Goal: Task Accomplishment & Management: Use online tool/utility

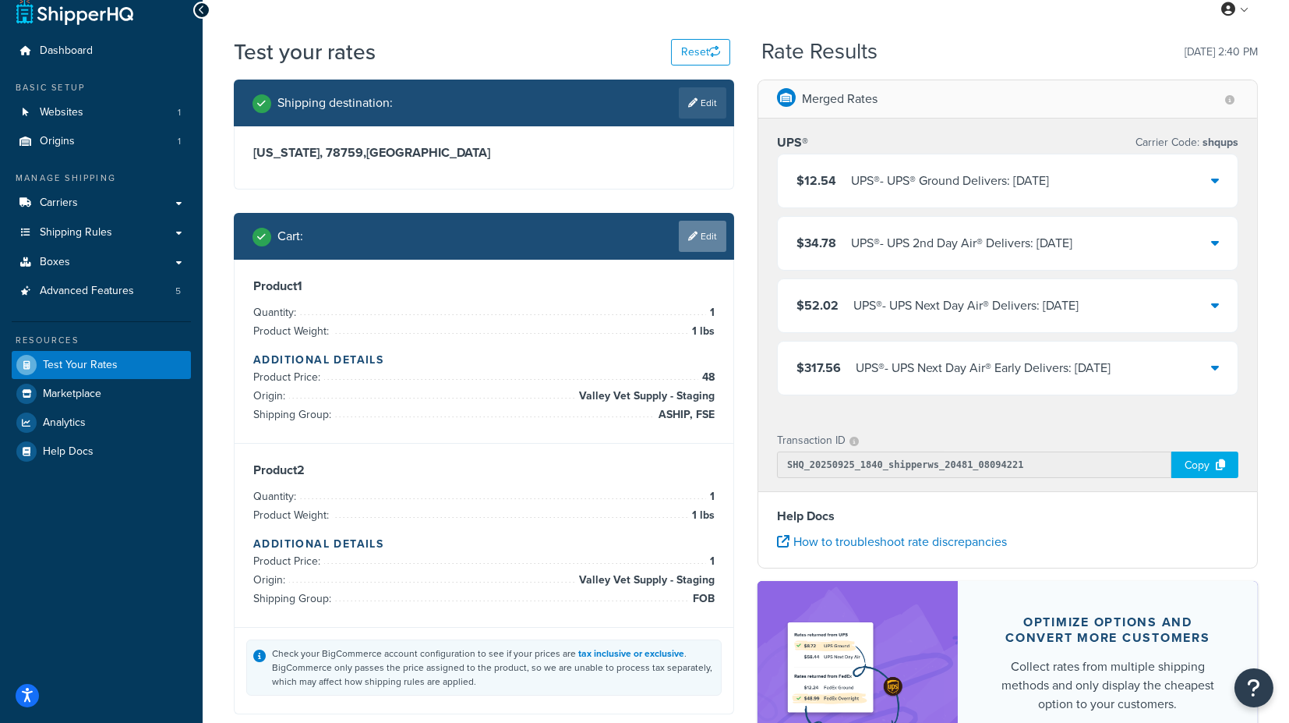
click at [698, 235] on link "Edit" at bounding box center [703, 236] width 48 height 31
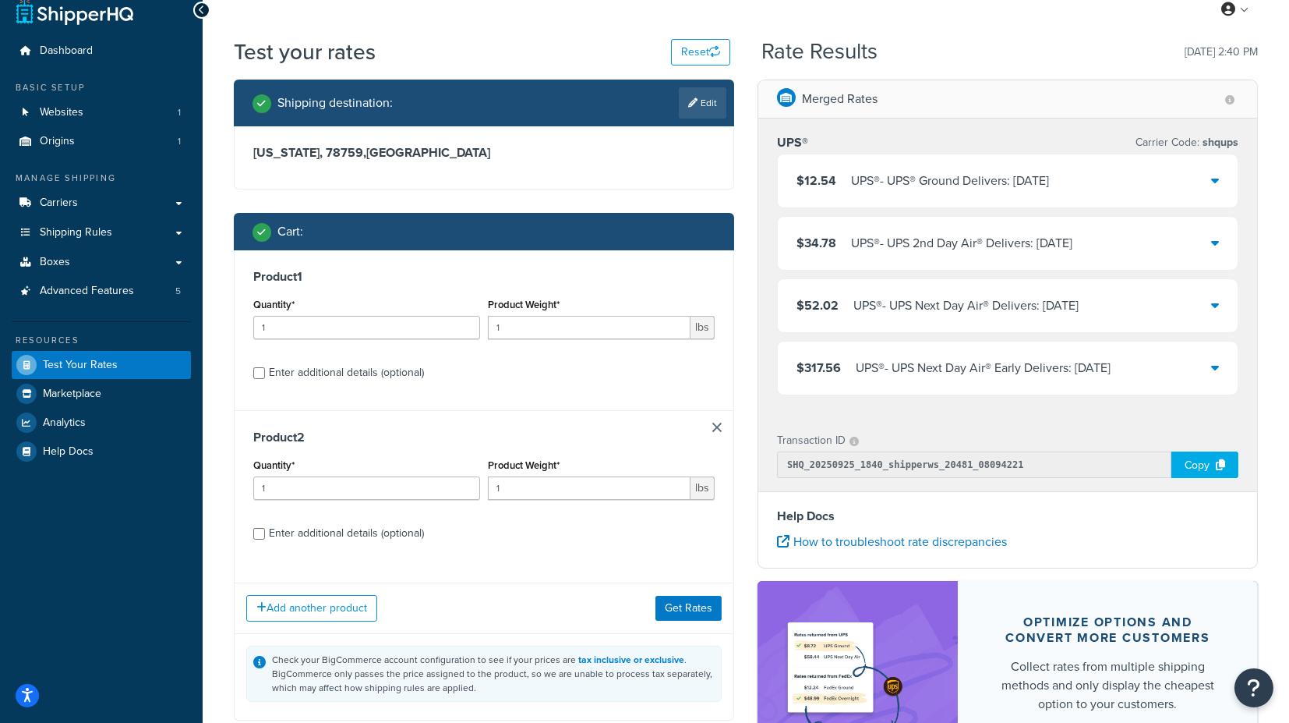
scroll to position [104, 0]
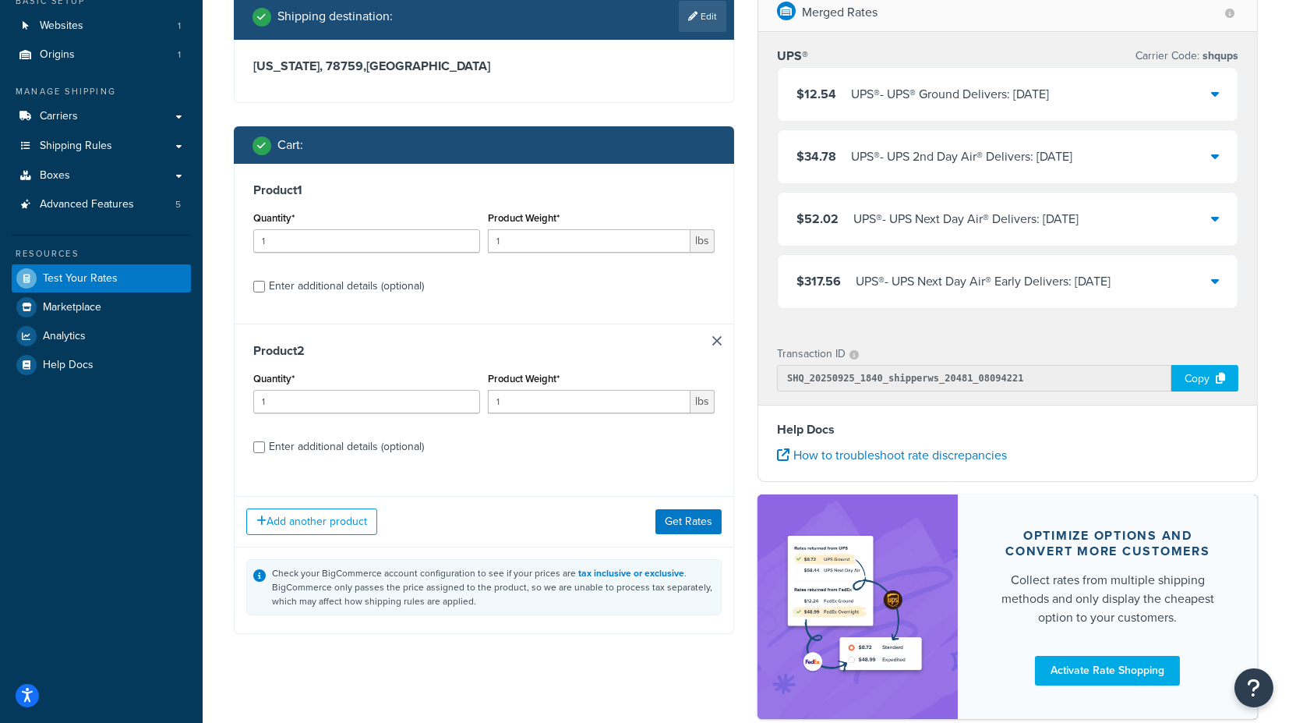
click at [715, 336] on link at bounding box center [717, 340] width 9 height 9
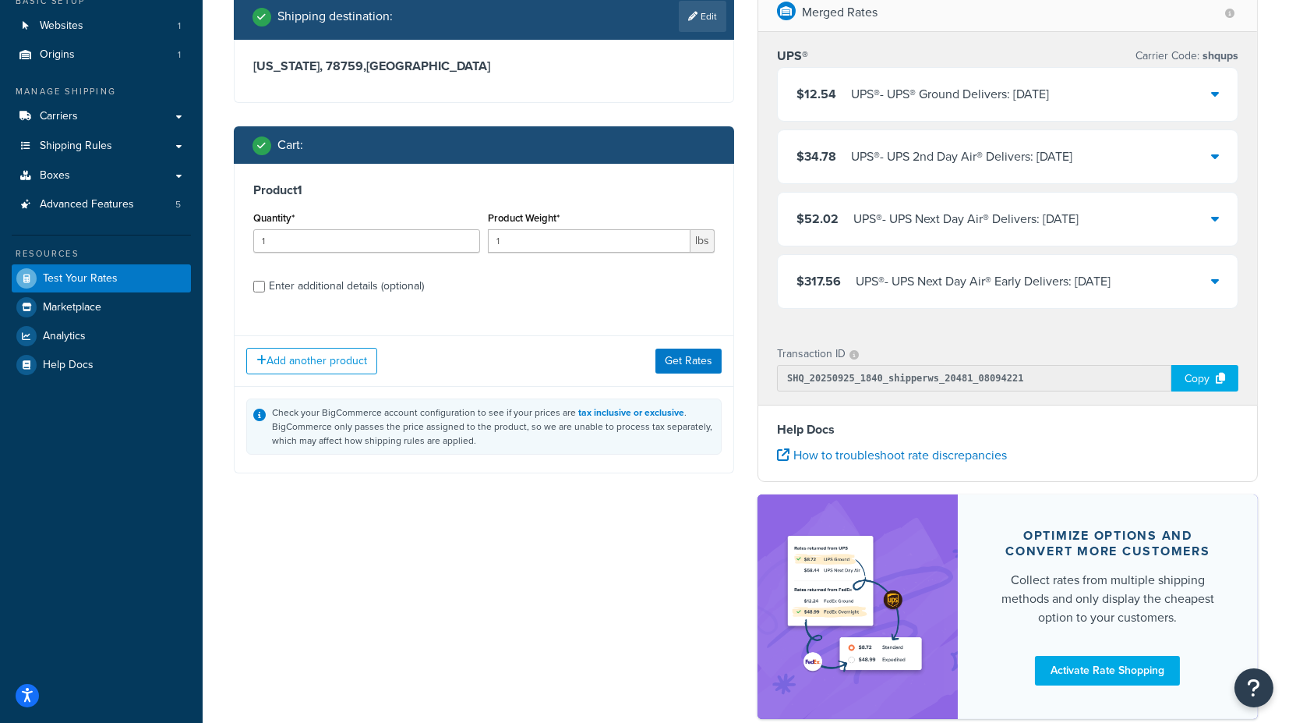
click at [339, 281] on div "Enter additional details (optional)" at bounding box center [346, 286] width 155 height 22
click at [265, 281] on input "Enter additional details (optional)" at bounding box center [259, 287] width 12 height 12
checkbox input "true"
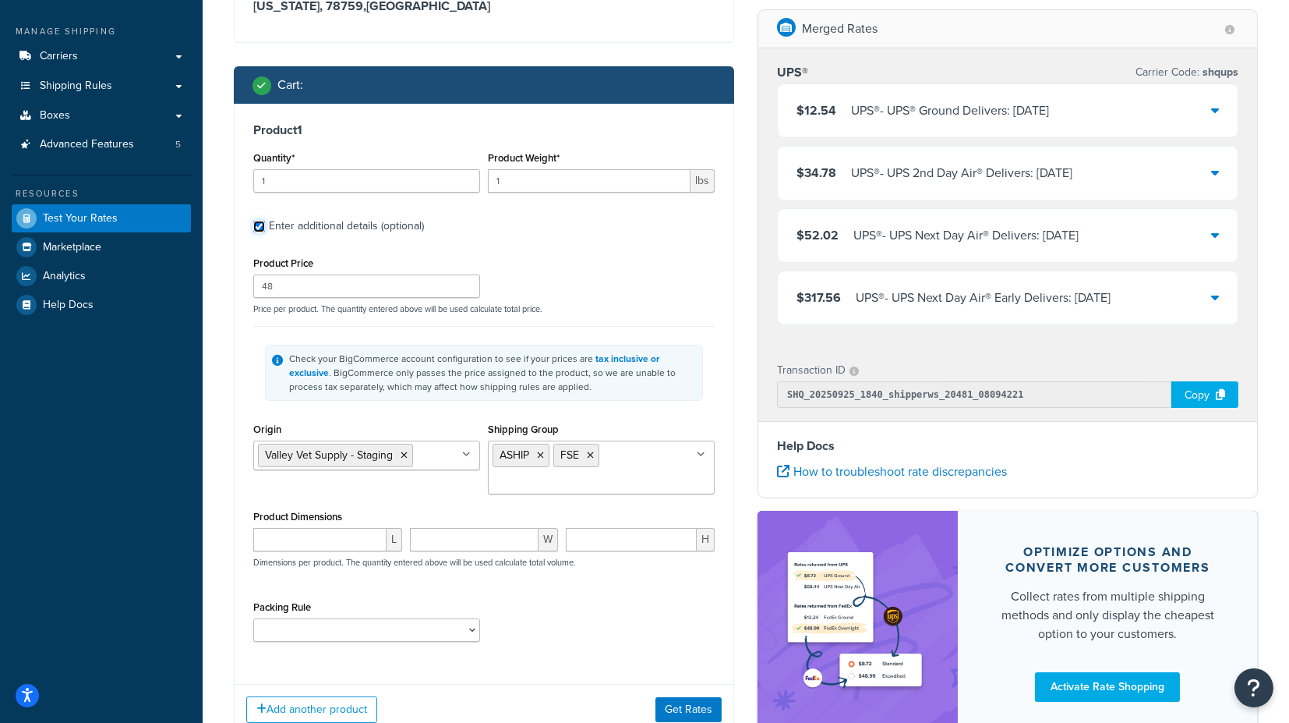
scroll to position [191, 0]
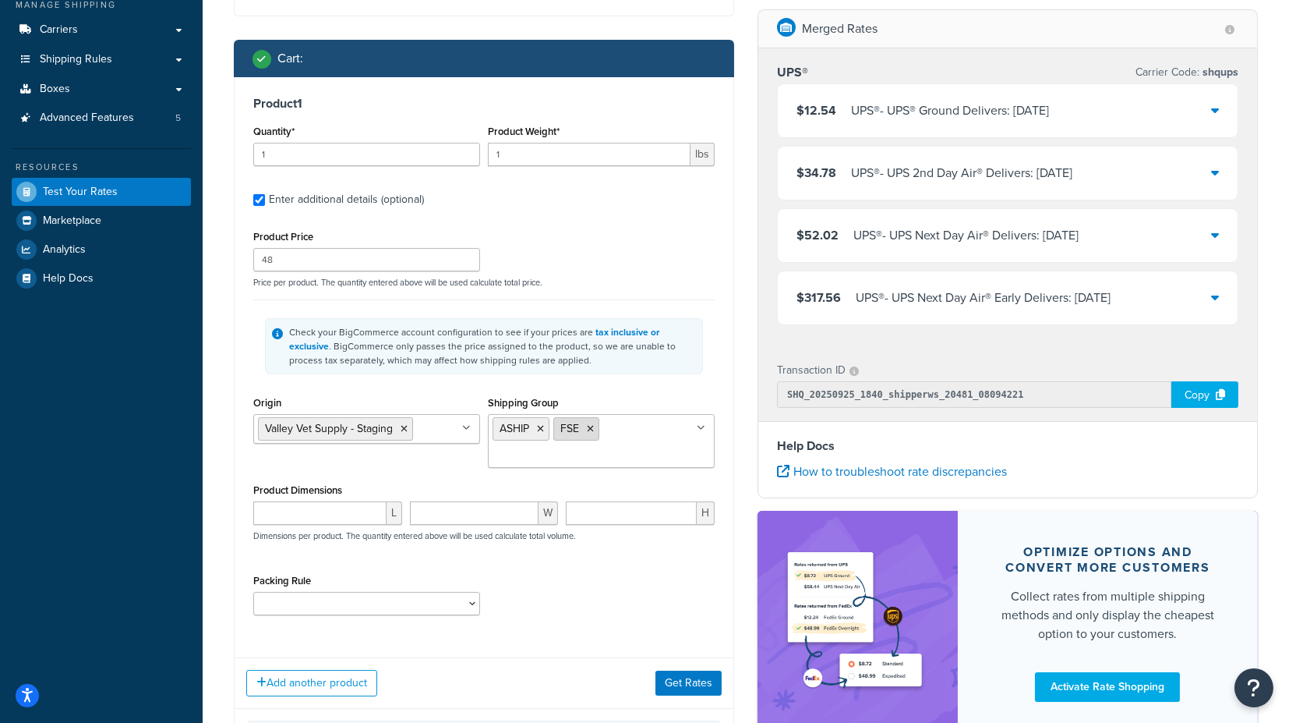
click at [591, 429] on icon at bounding box center [590, 428] width 7 height 9
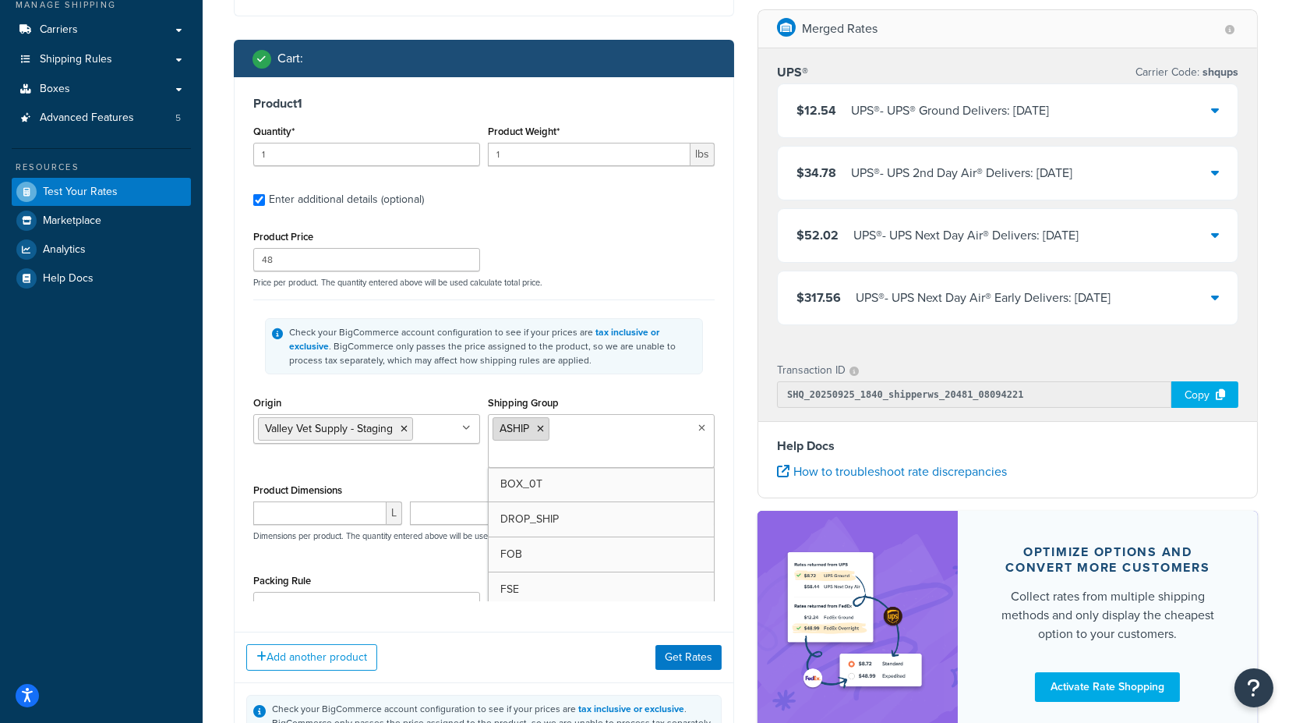
click at [545, 429] on li "ASHIP" at bounding box center [521, 428] width 57 height 23
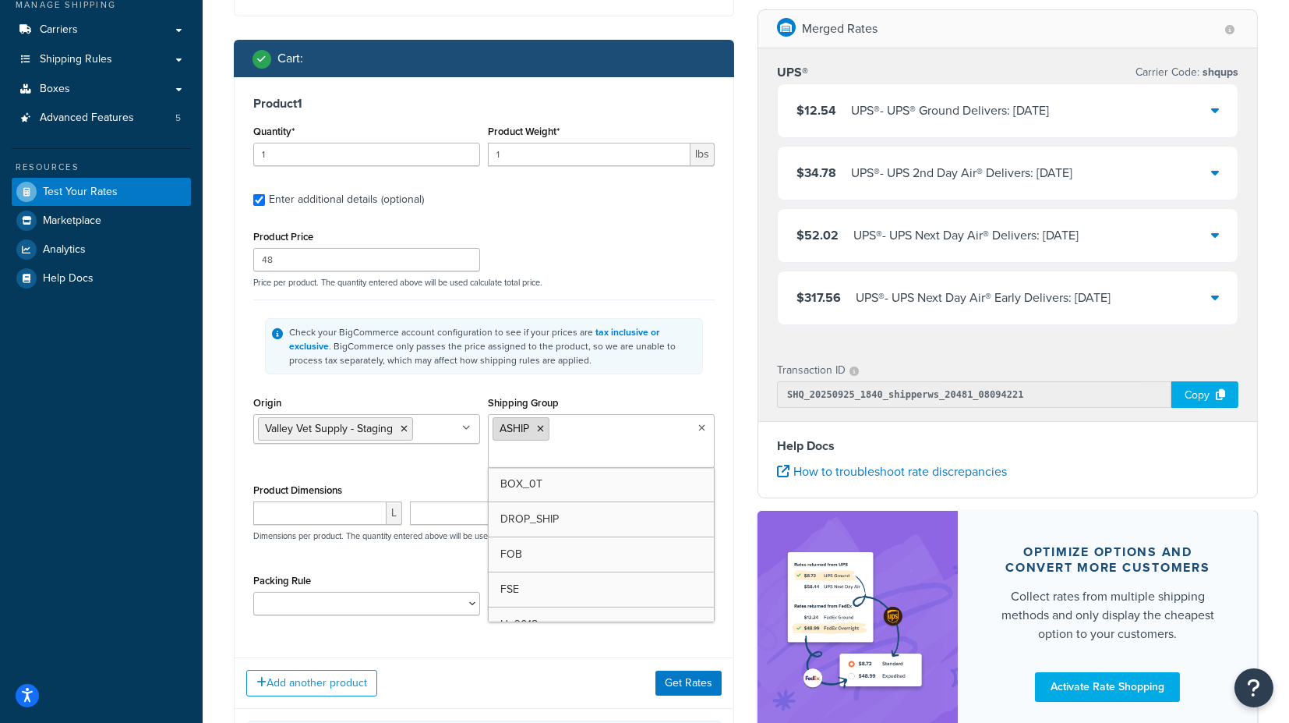
click at [539, 432] on li "ASHIP" at bounding box center [521, 428] width 57 height 23
click at [537, 424] on icon at bounding box center [540, 428] width 7 height 9
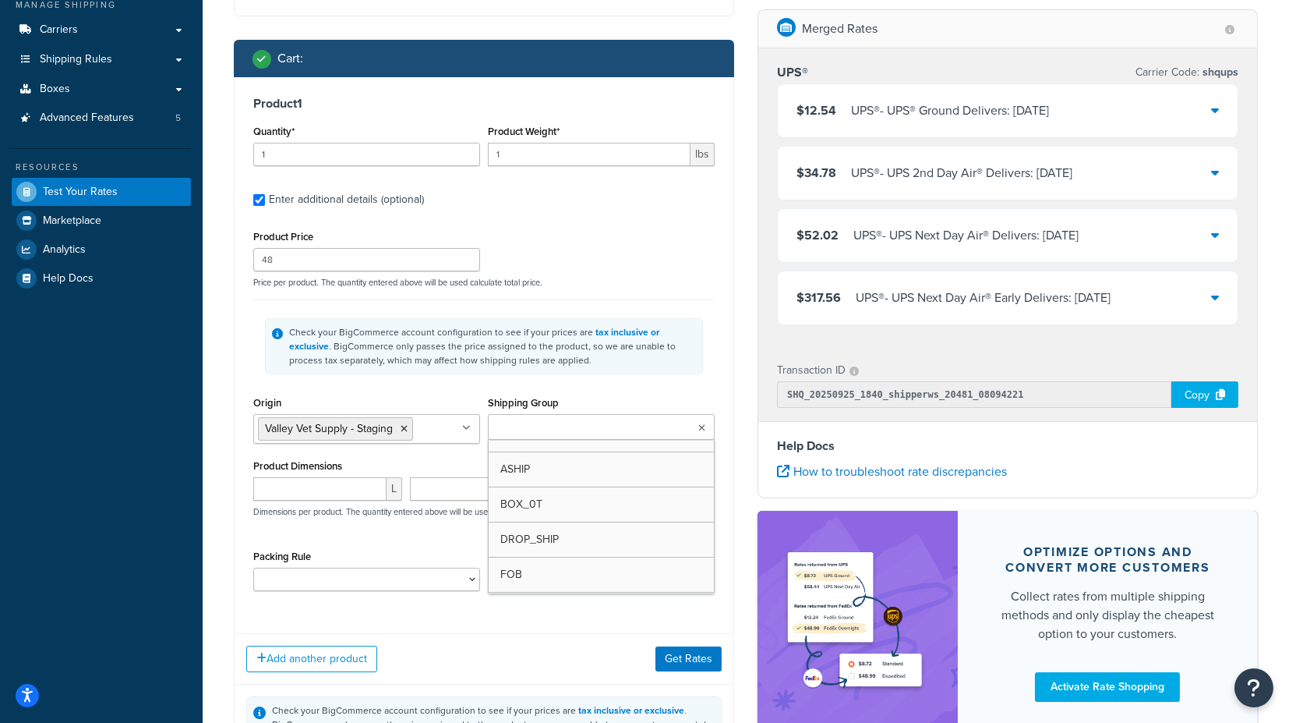
click at [557, 425] on input "Shipping Group" at bounding box center [562, 427] width 138 height 17
type input "vac"
type input "r"
type input "b"
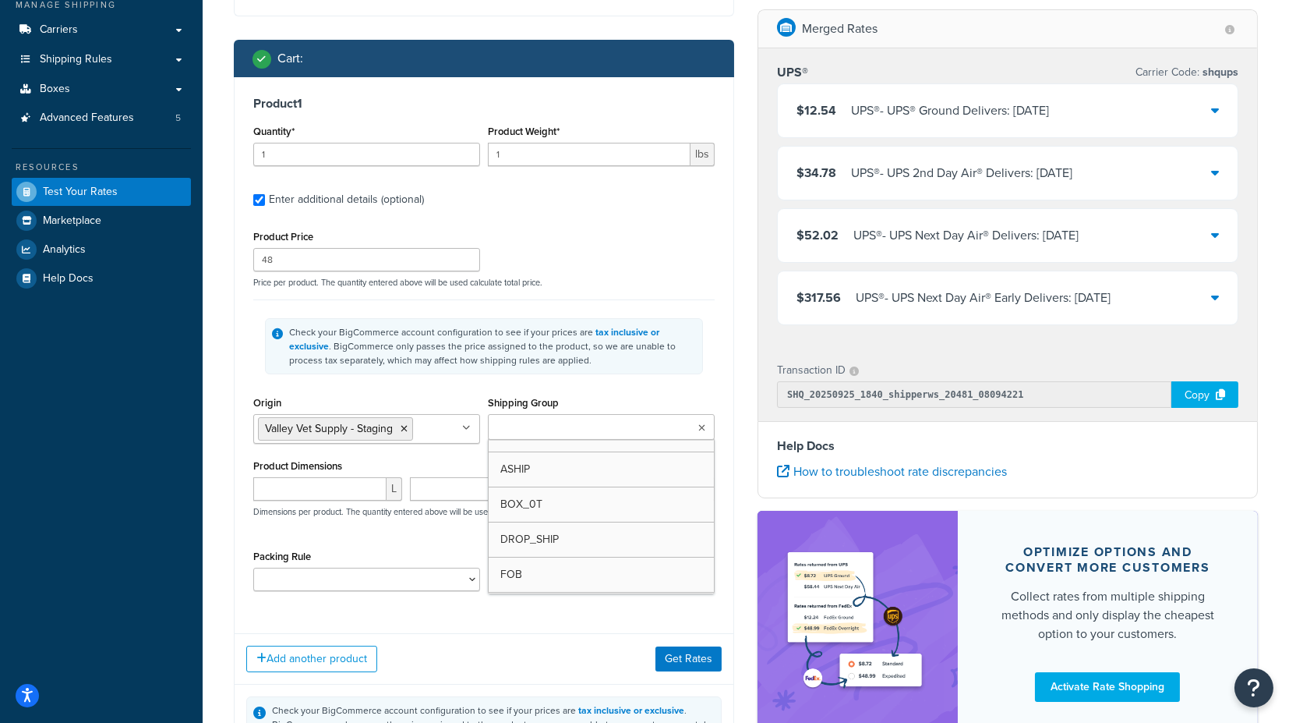
click at [563, 434] on input "Shipping Group" at bounding box center [562, 427] width 138 height 17
type input "va"
click at [636, 394] on div "Shipping Group VAC ASHIP BOX_0T DROP_SHIP FOB FSE H_3018 H0010 H0011 H0012 H009…" at bounding box center [601, 417] width 227 height 51
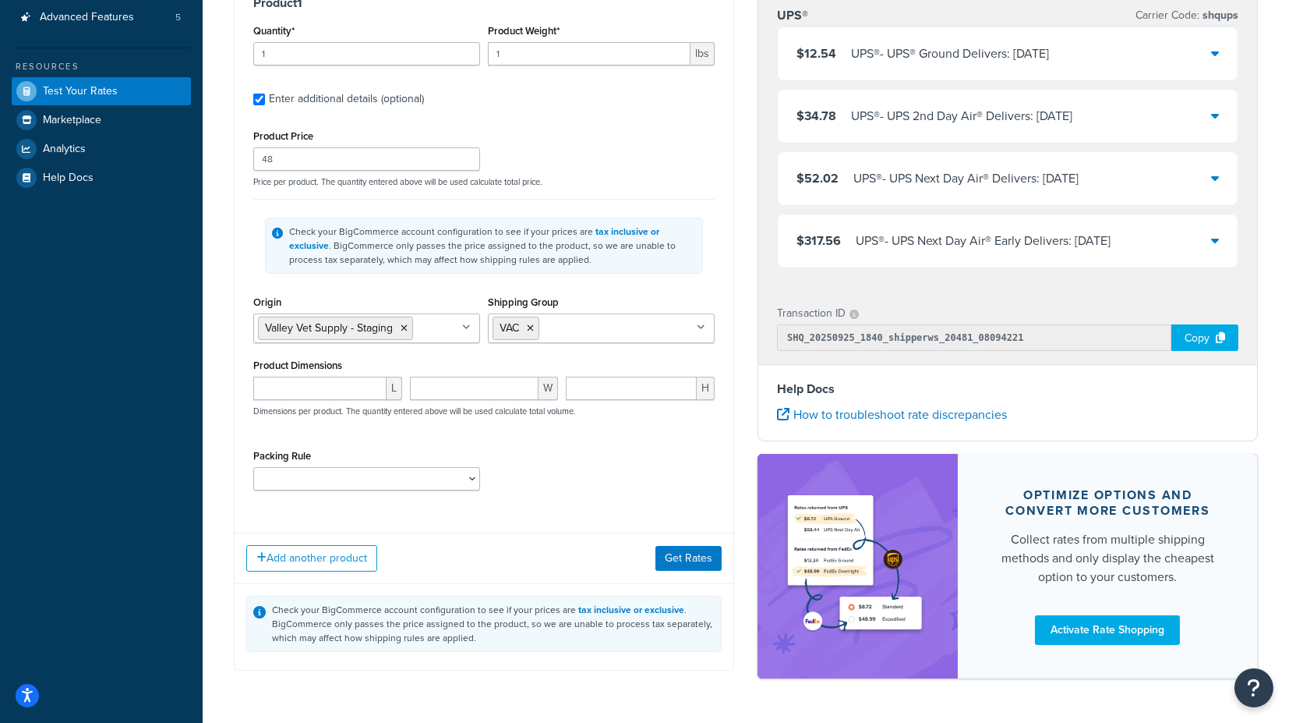
scroll to position [338, 0]
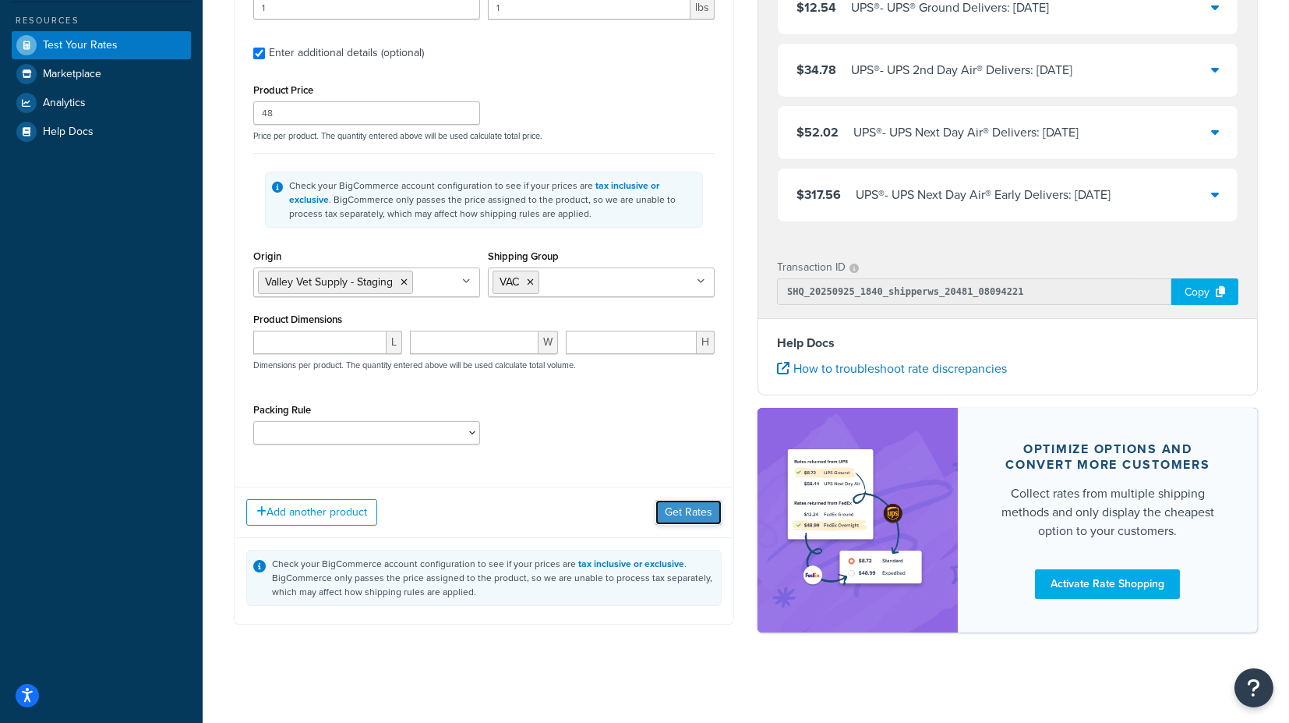
click at [678, 512] on button "Get Rates" at bounding box center [689, 512] width 66 height 25
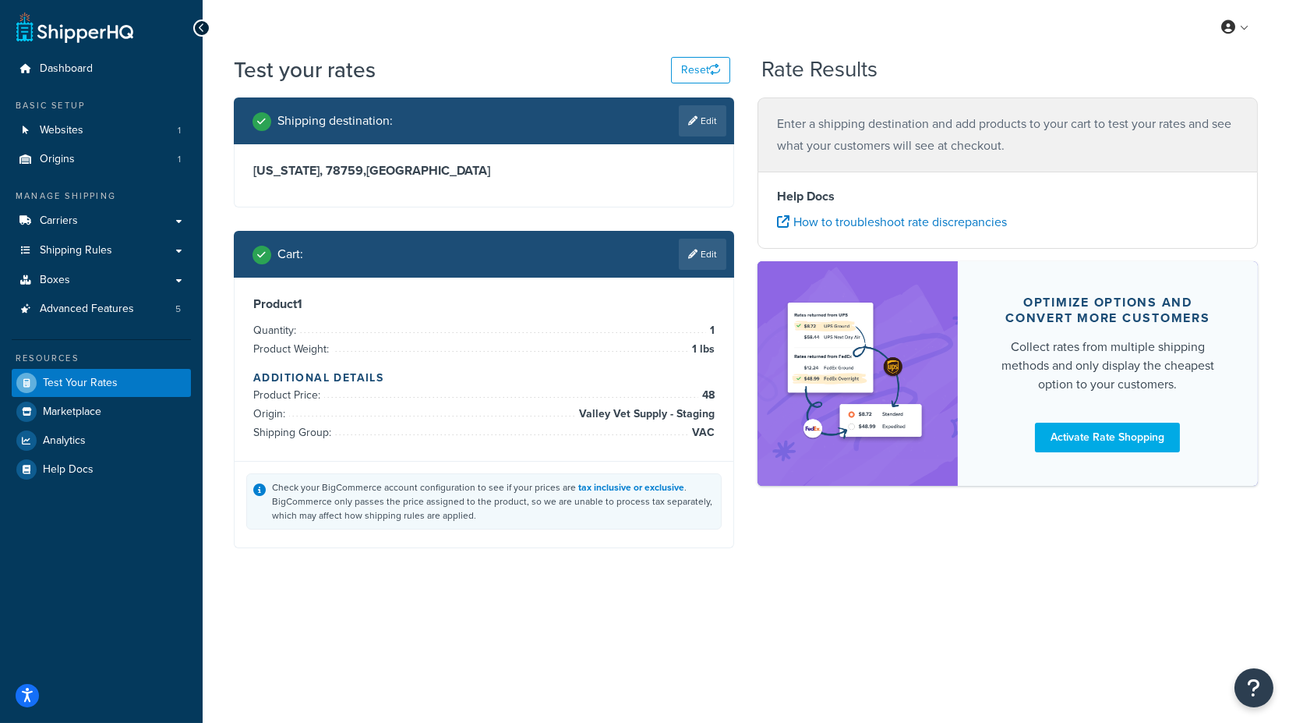
scroll to position [0, 0]
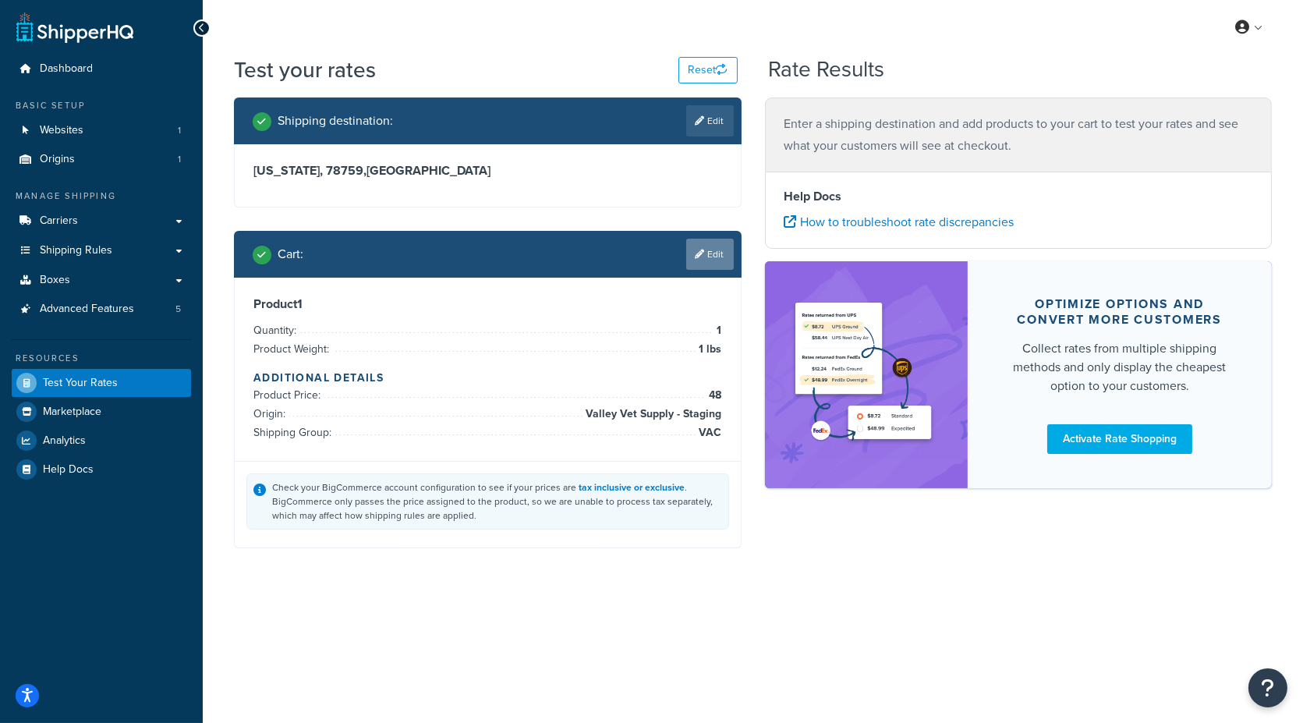
click at [700, 253] on icon at bounding box center [699, 253] width 9 height 9
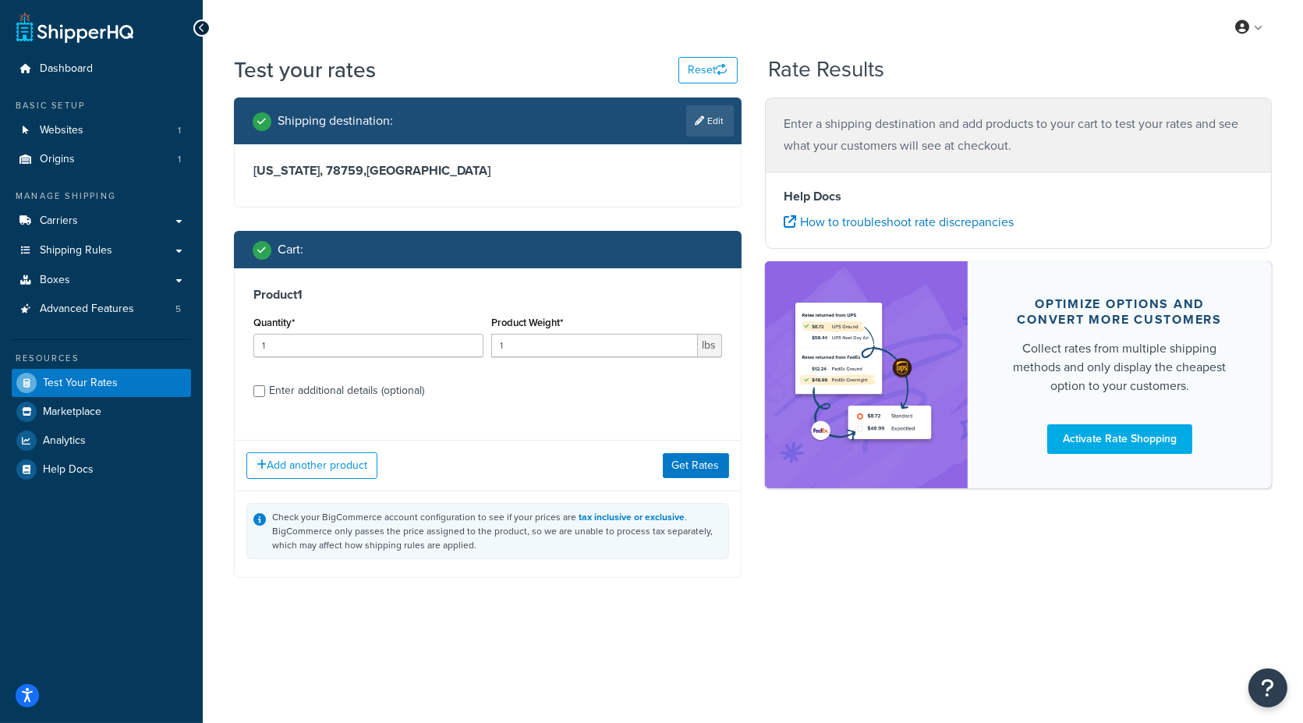
click at [380, 390] on div "Enter additional details (optional)" at bounding box center [346, 391] width 155 height 22
click at [265, 390] on input "Enter additional details (optional)" at bounding box center [259, 391] width 12 height 12
checkbox input "true"
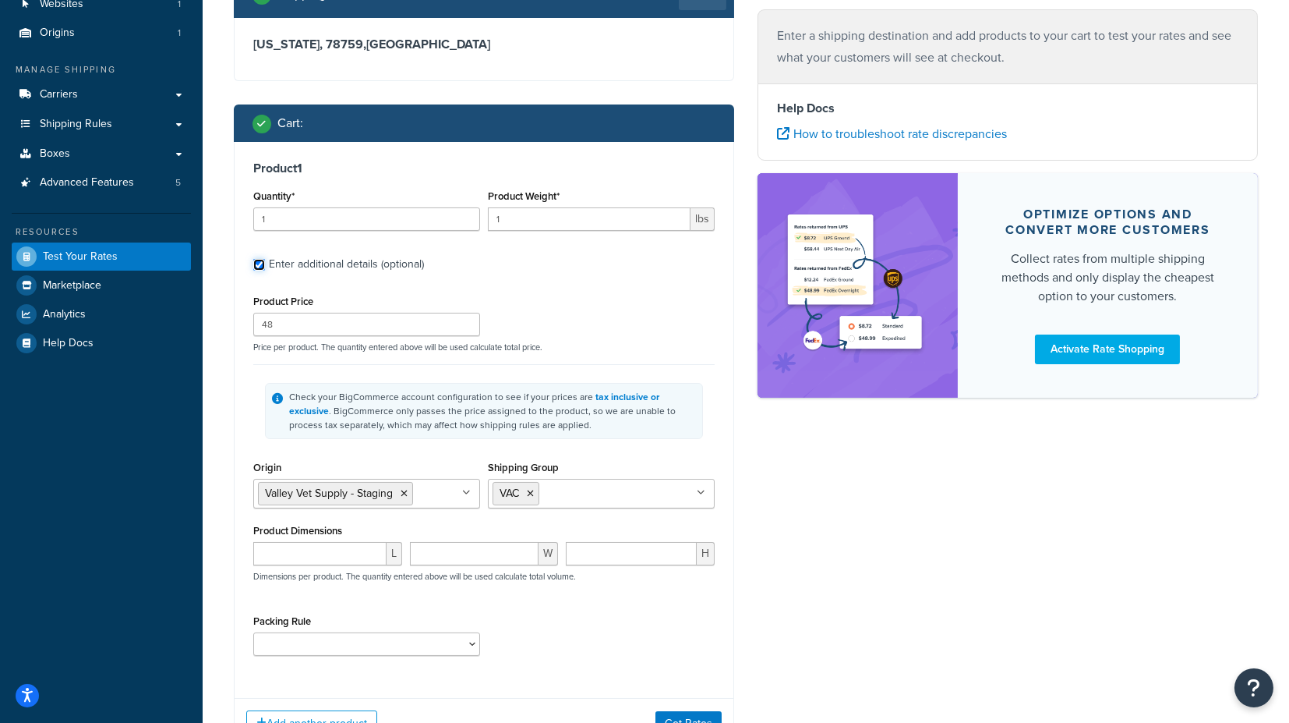
scroll to position [87, 0]
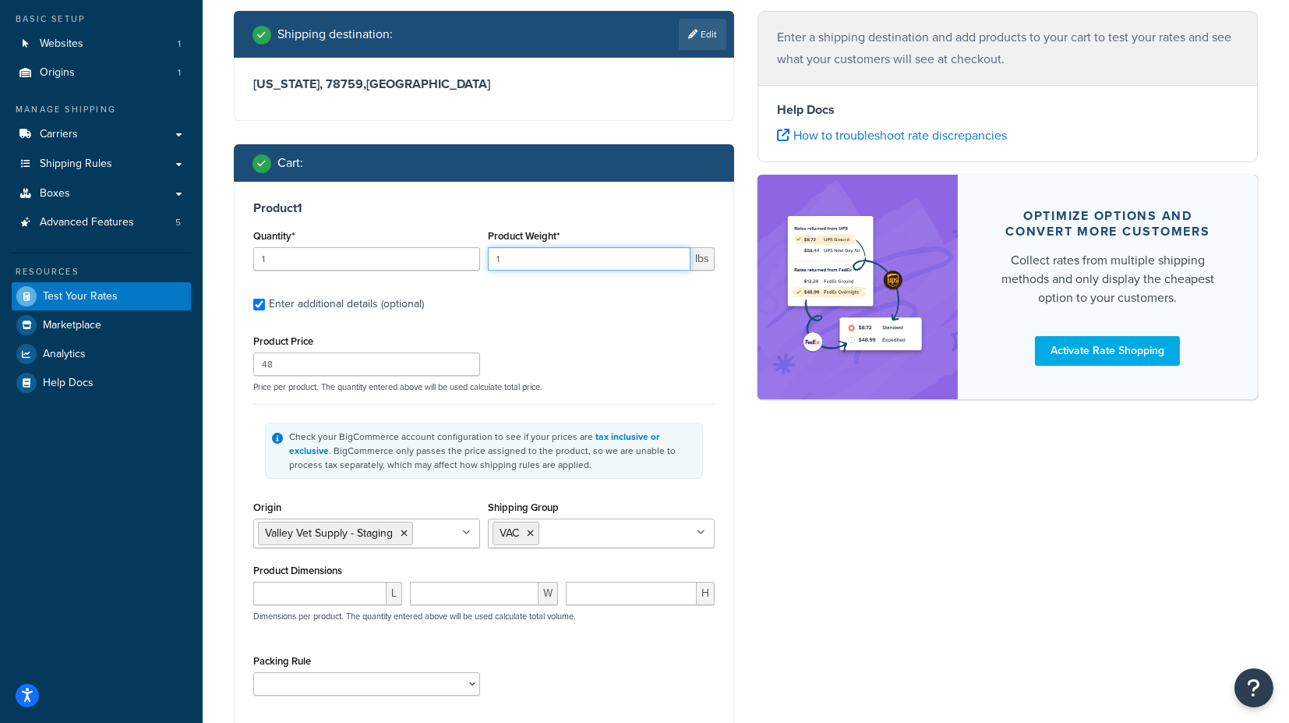
drag, startPoint x: 525, startPoint y: 253, endPoint x: 459, endPoint y: 250, distance: 66.3
click at [459, 250] on div "Quantity* 1 Product Weight* 1 lbs" at bounding box center [483, 253] width 469 height 57
type input "2"
click at [654, 299] on label "Enter additional details (optional)" at bounding box center [492, 302] width 446 height 25
click at [265, 299] on input "Enter additional details (optional)" at bounding box center [259, 305] width 12 height 12
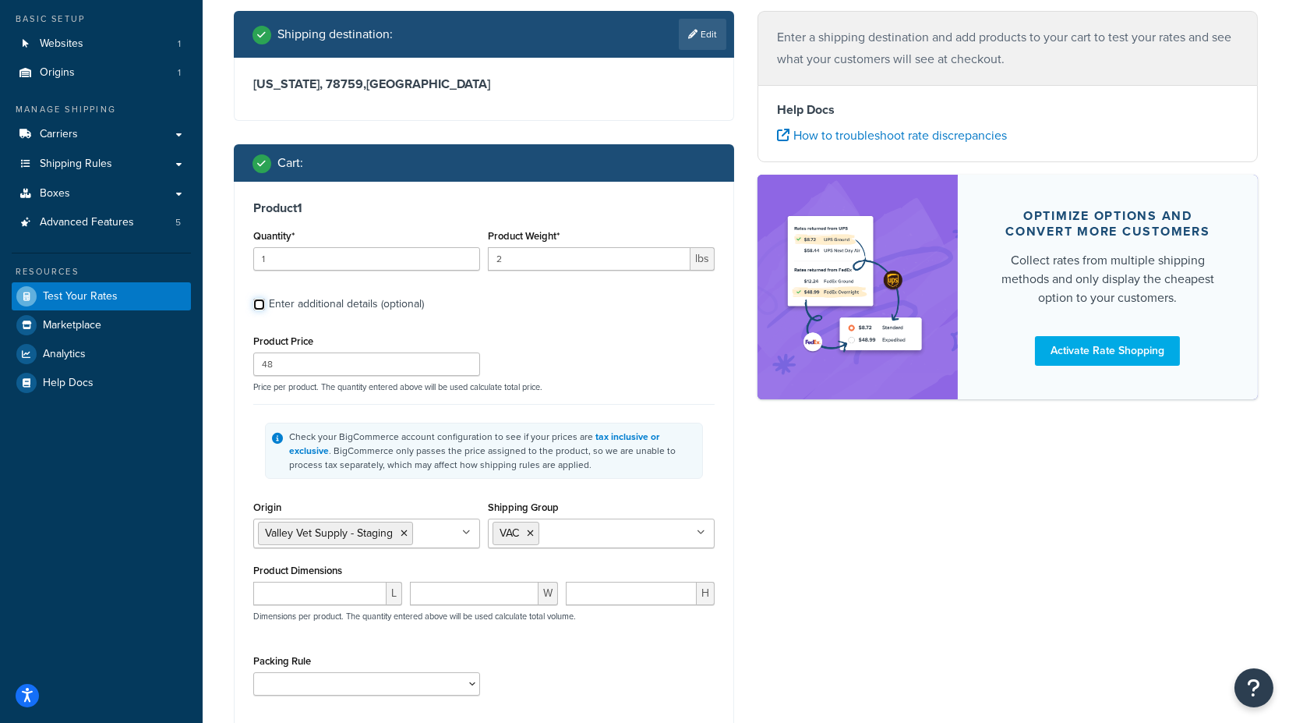
checkbox input "false"
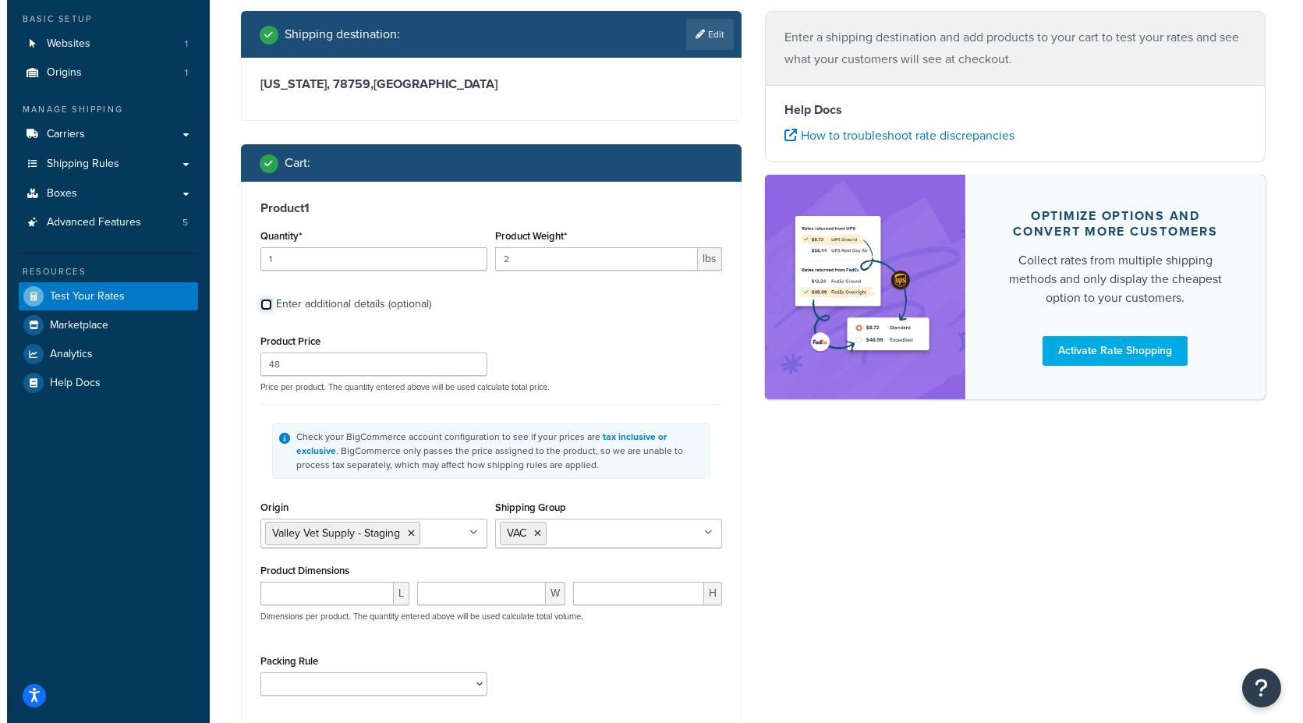
scroll to position [0, 0]
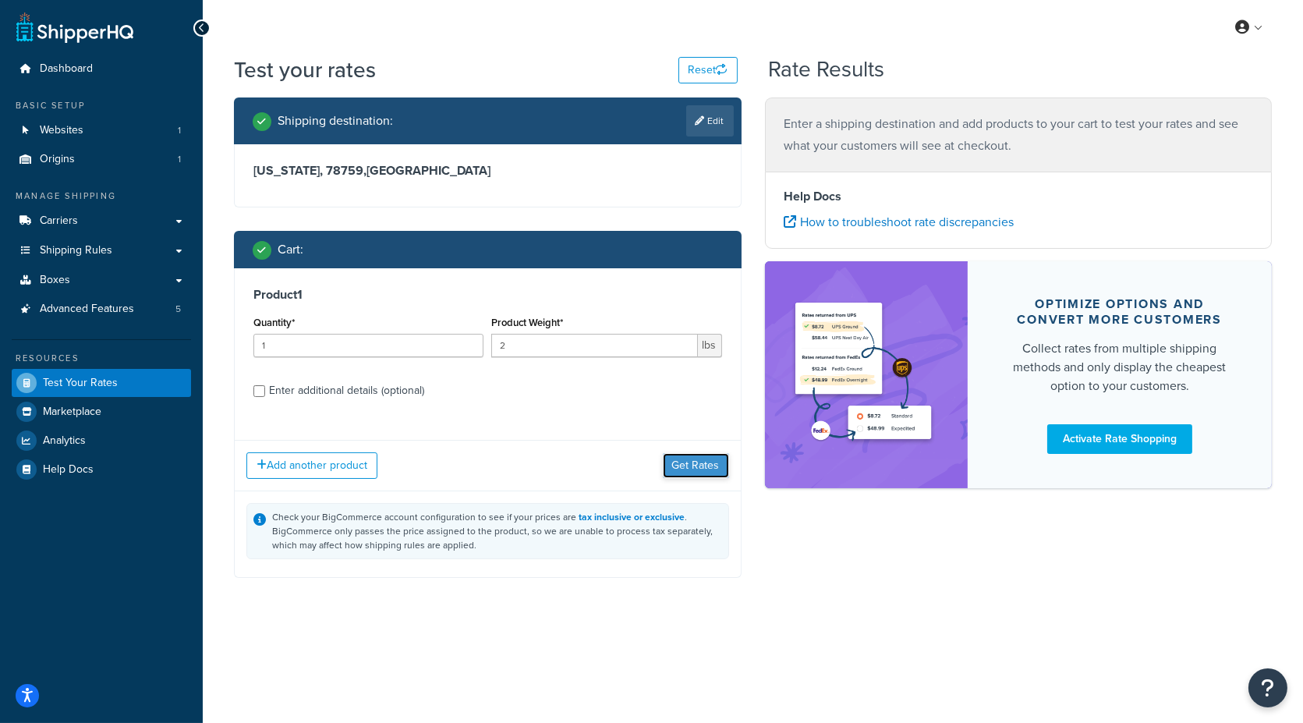
click at [703, 453] on button "Get Rates" at bounding box center [696, 465] width 66 height 25
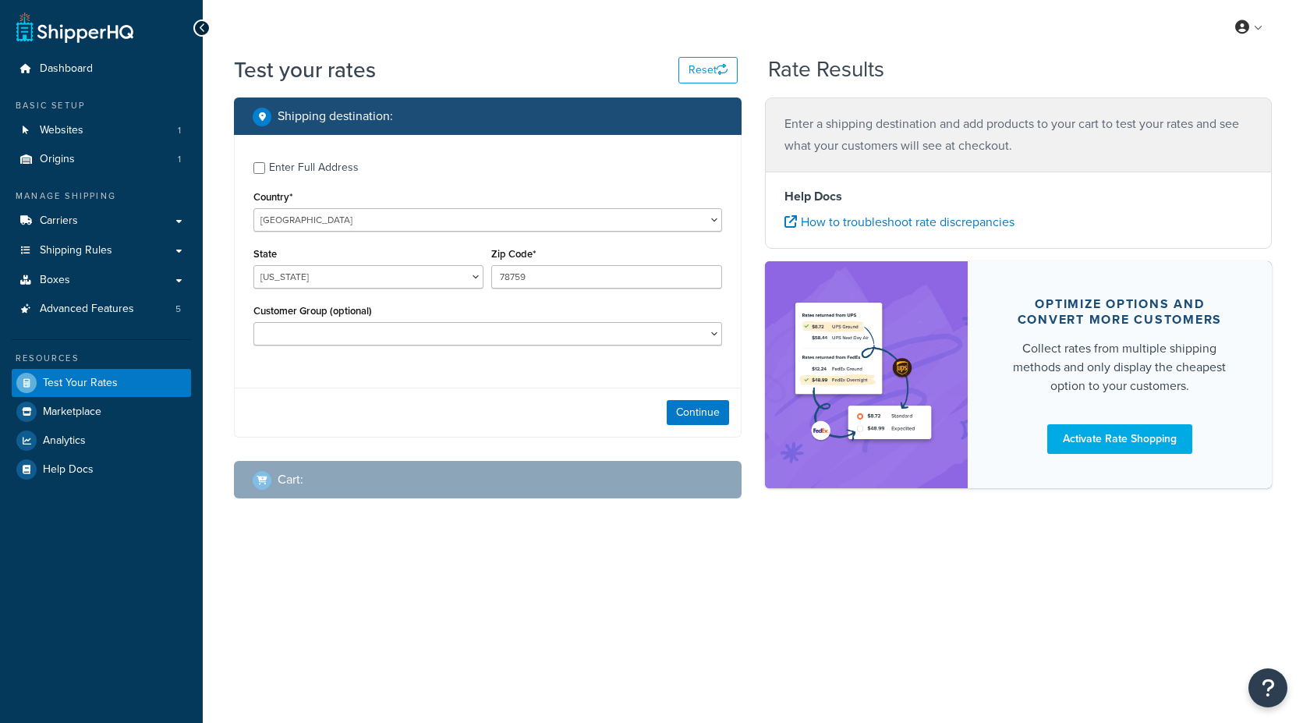
select select "[GEOGRAPHIC_DATA]"
click at [678, 418] on button "Continue" at bounding box center [698, 412] width 62 height 25
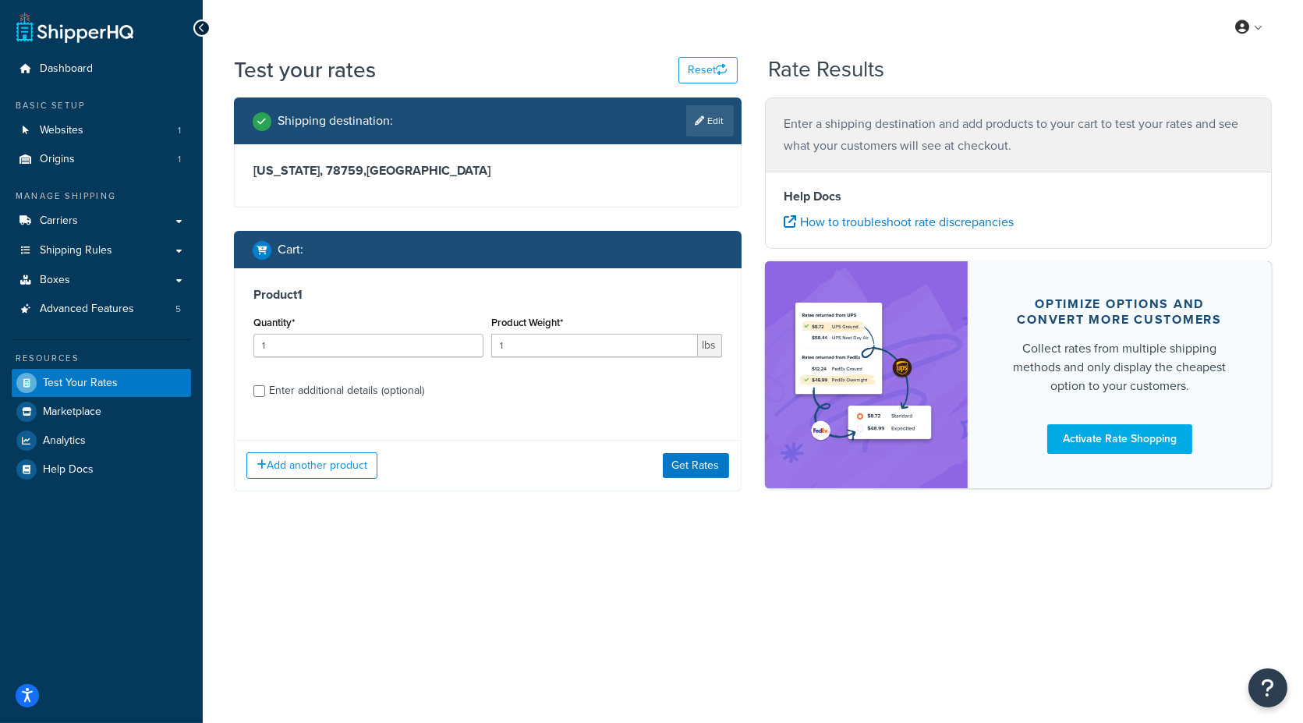
click at [387, 392] on div "Enter additional details (optional)" at bounding box center [346, 391] width 155 height 22
click at [265, 392] on input "Enter additional details (optional)" at bounding box center [259, 391] width 12 height 12
checkbox input "true"
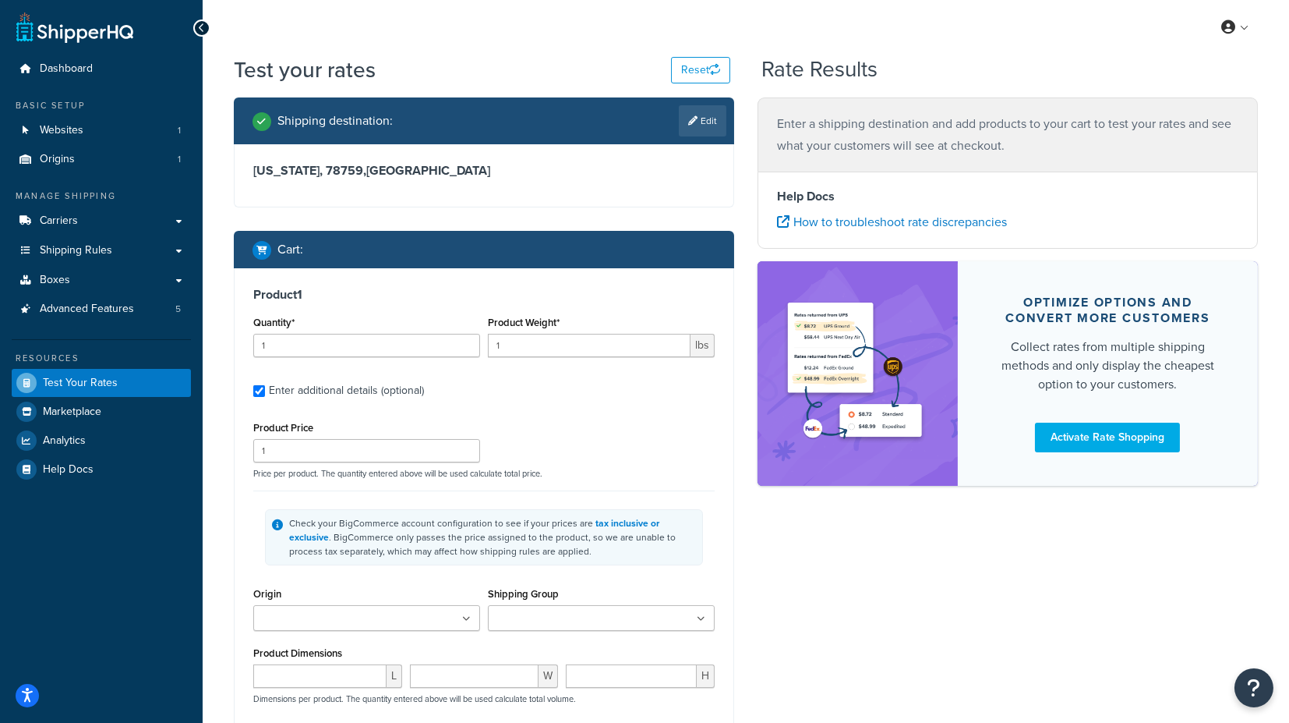
click at [380, 616] on ul at bounding box center [366, 618] width 227 height 26
drag, startPoint x: 334, startPoint y: 640, endPoint x: 349, endPoint y: 640, distance: 15.6
click at [500, 623] on input "Shipping Group" at bounding box center [562, 618] width 138 height 17
type input "va"
click at [684, 578] on div "Check your BigCommerce account configuration to see if your prices are tax incl…" at bounding box center [483, 536] width 461 height 93
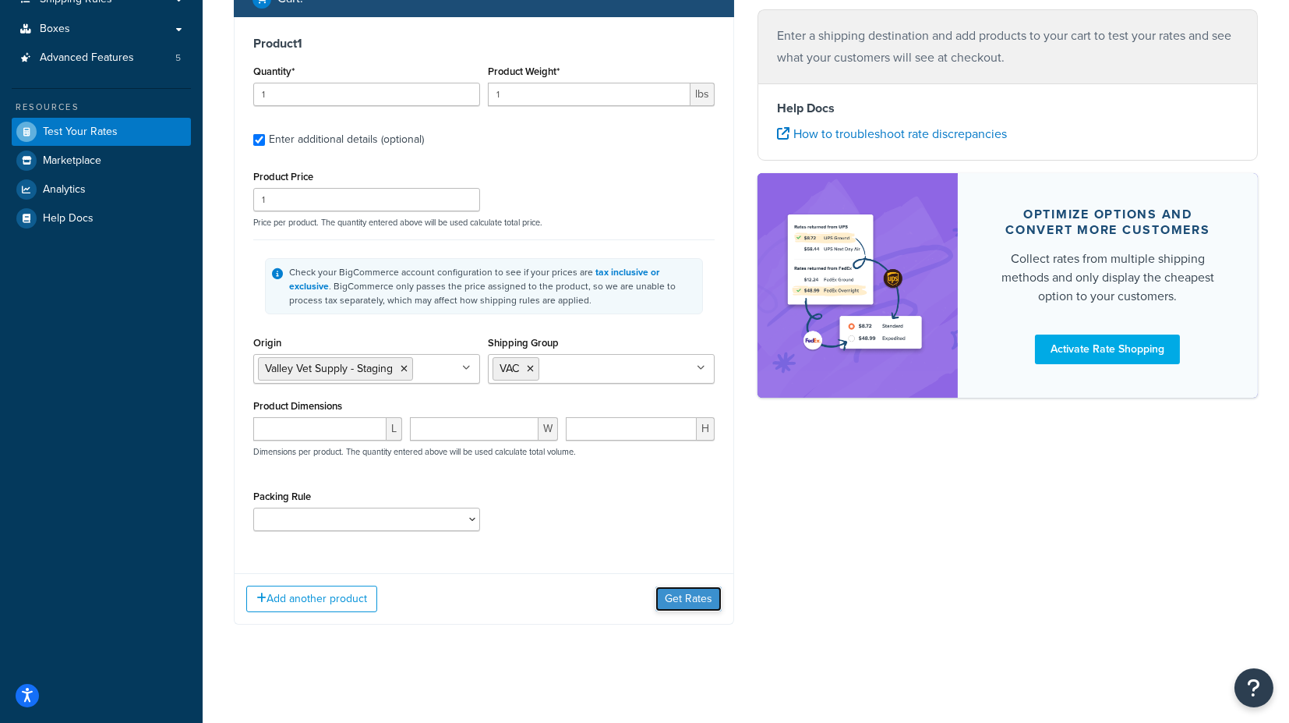
click at [696, 596] on button "Get Rates" at bounding box center [689, 598] width 66 height 25
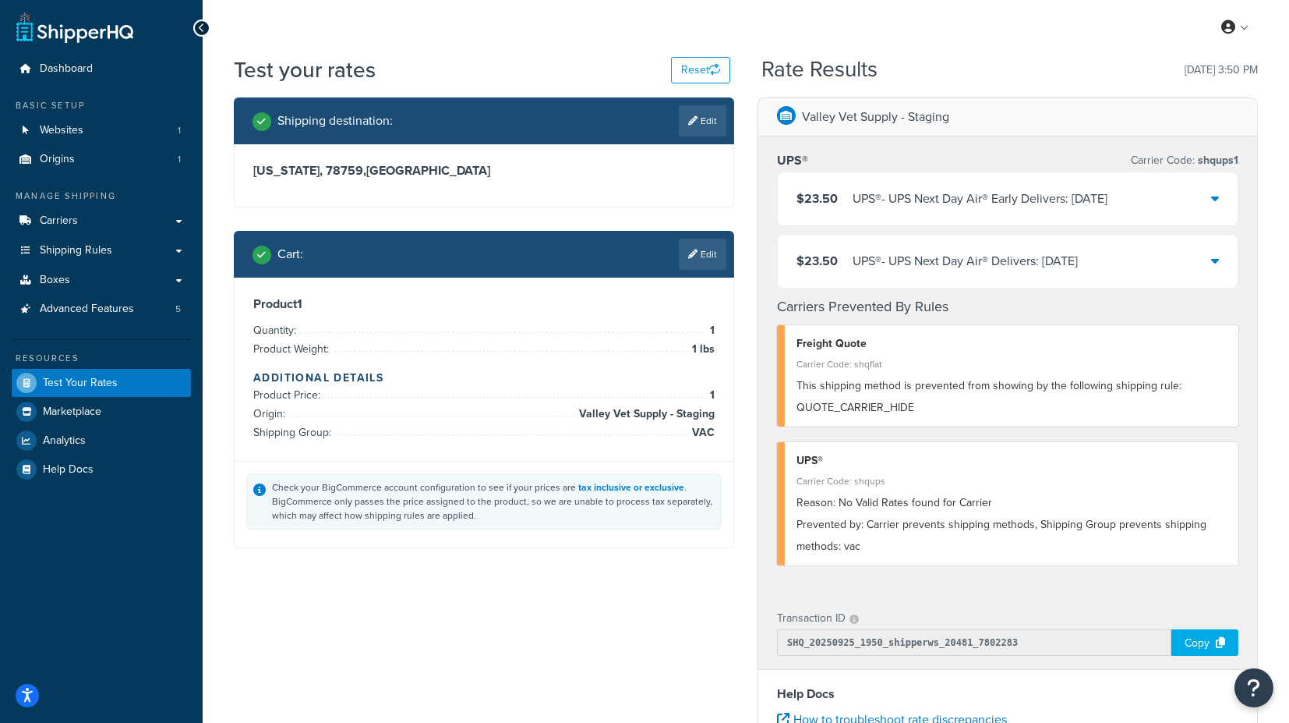
click at [1216, 201] on icon at bounding box center [1215, 198] width 8 height 12
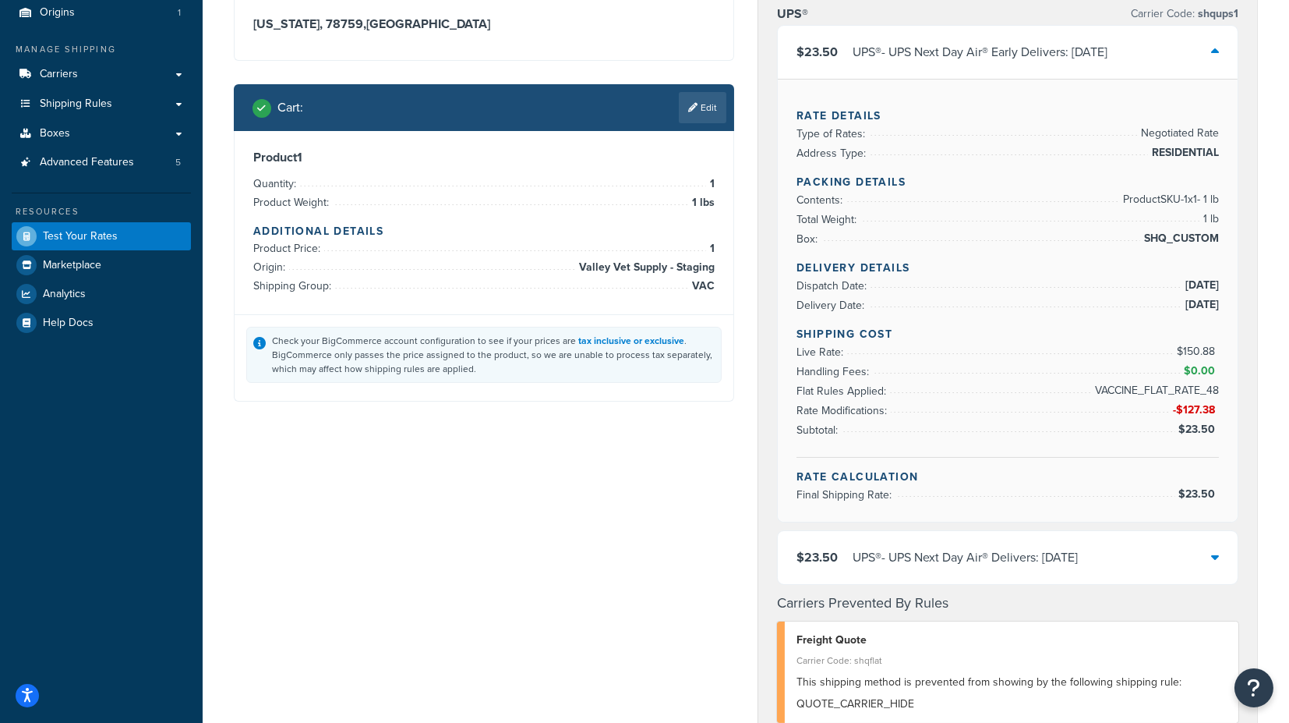
scroll to position [173, 0]
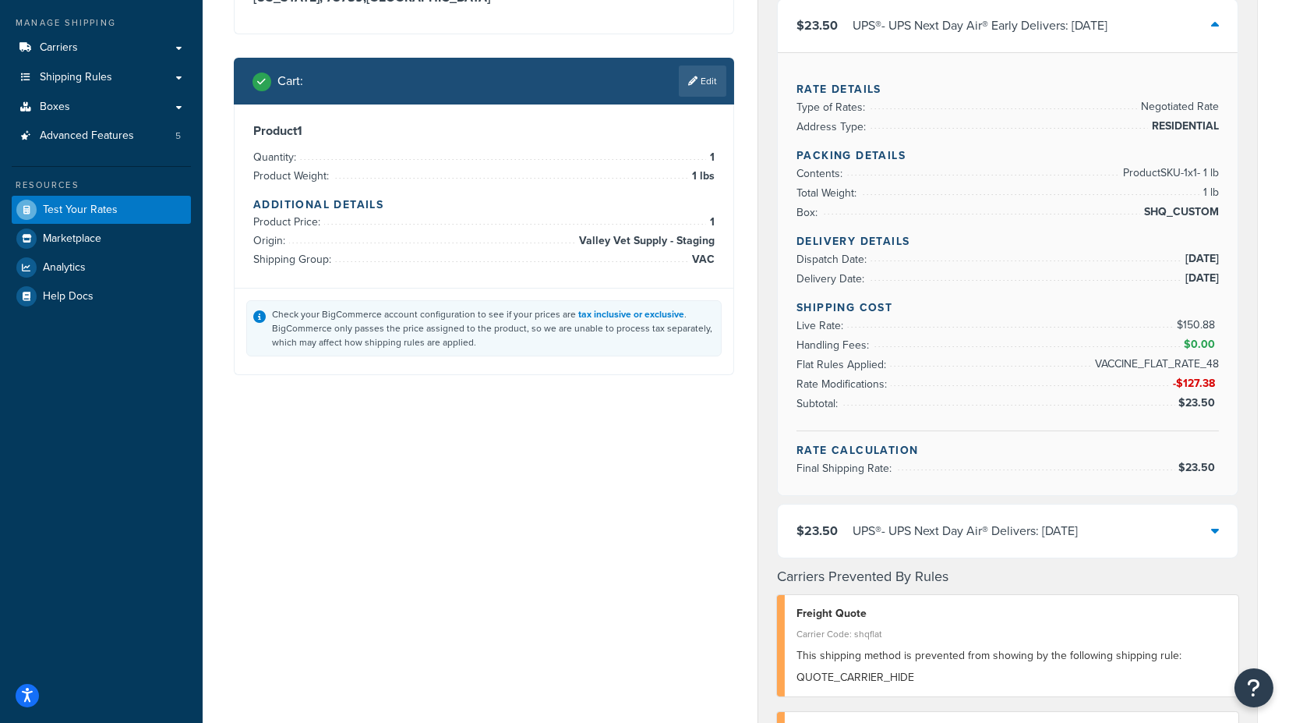
click at [1218, 524] on icon at bounding box center [1215, 530] width 8 height 12
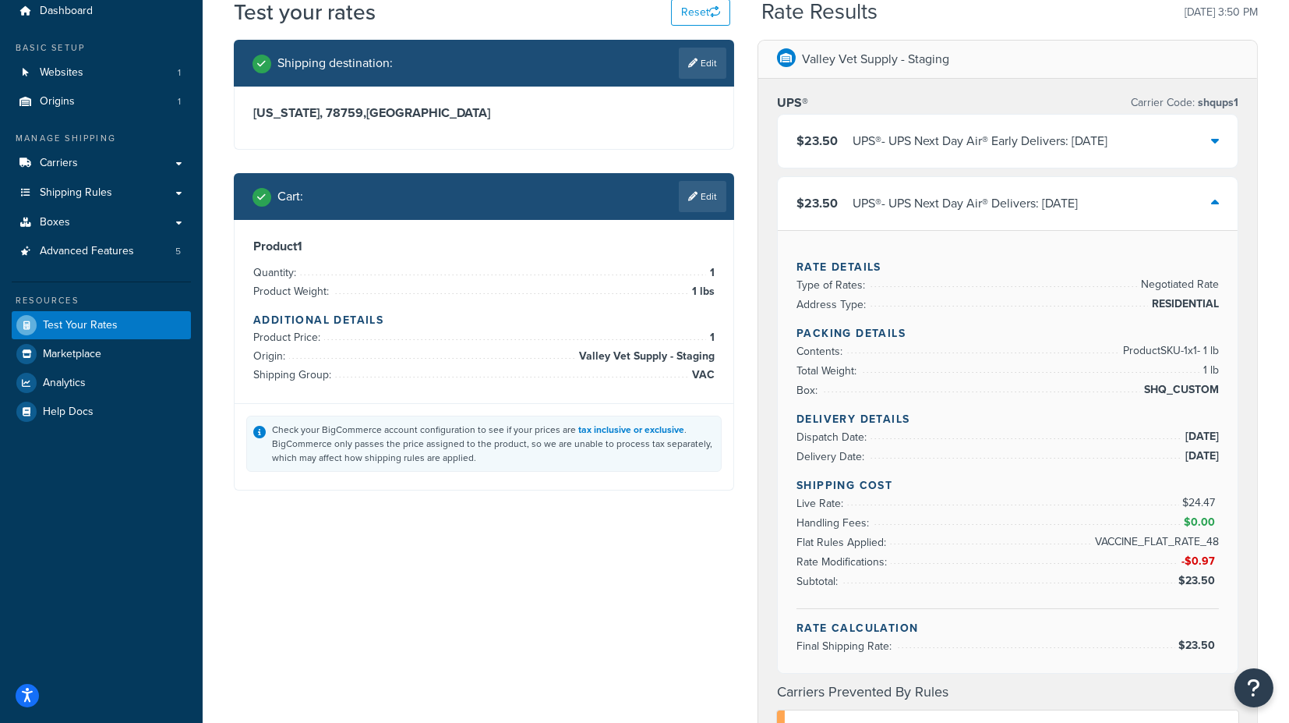
scroll to position [0, 0]
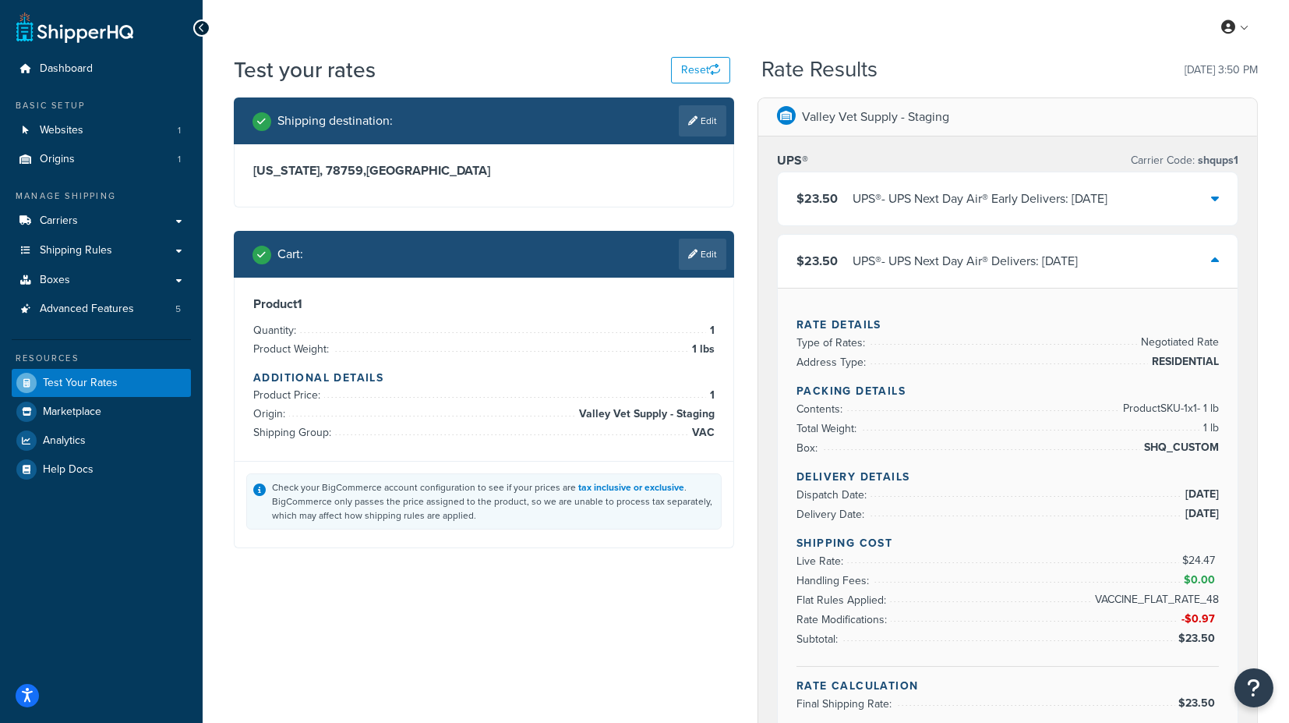
click at [1220, 257] on div "$23.50 UPS® - UPS Next Day Air® Delivers: [DATE]" at bounding box center [1008, 261] width 460 height 53
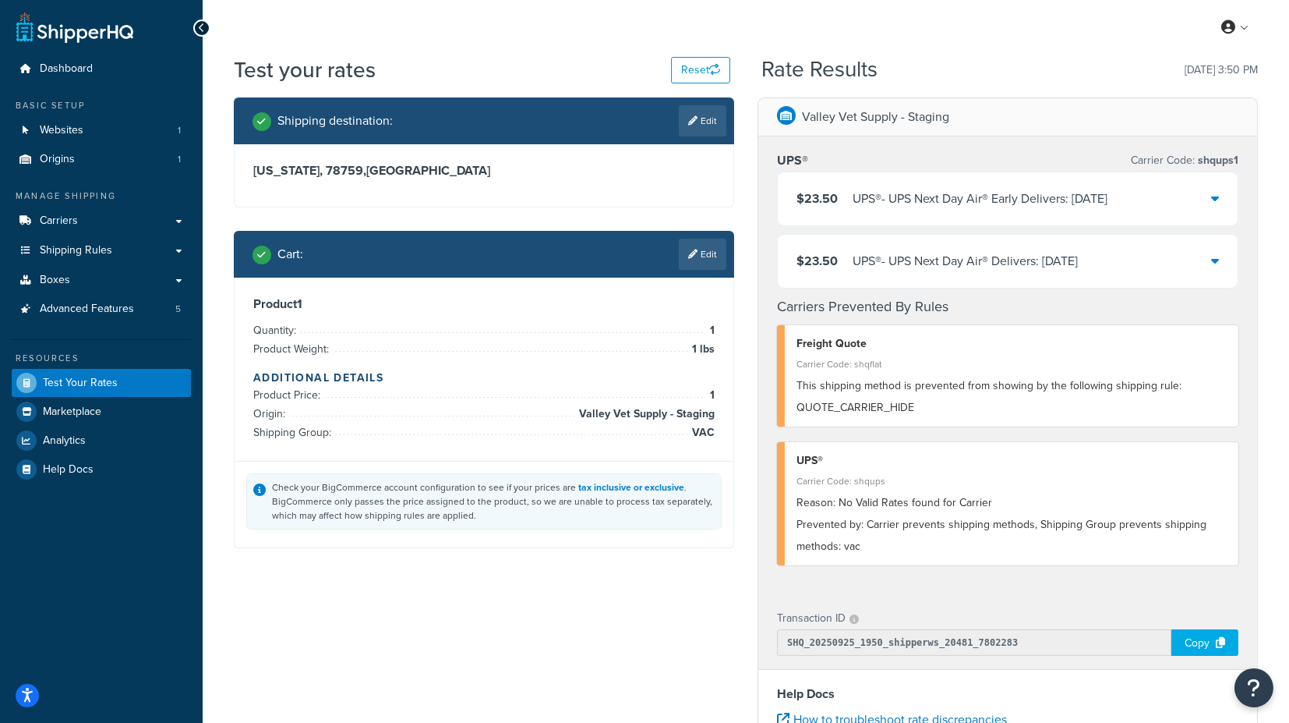
click at [1214, 204] on div at bounding box center [1215, 199] width 8 height 22
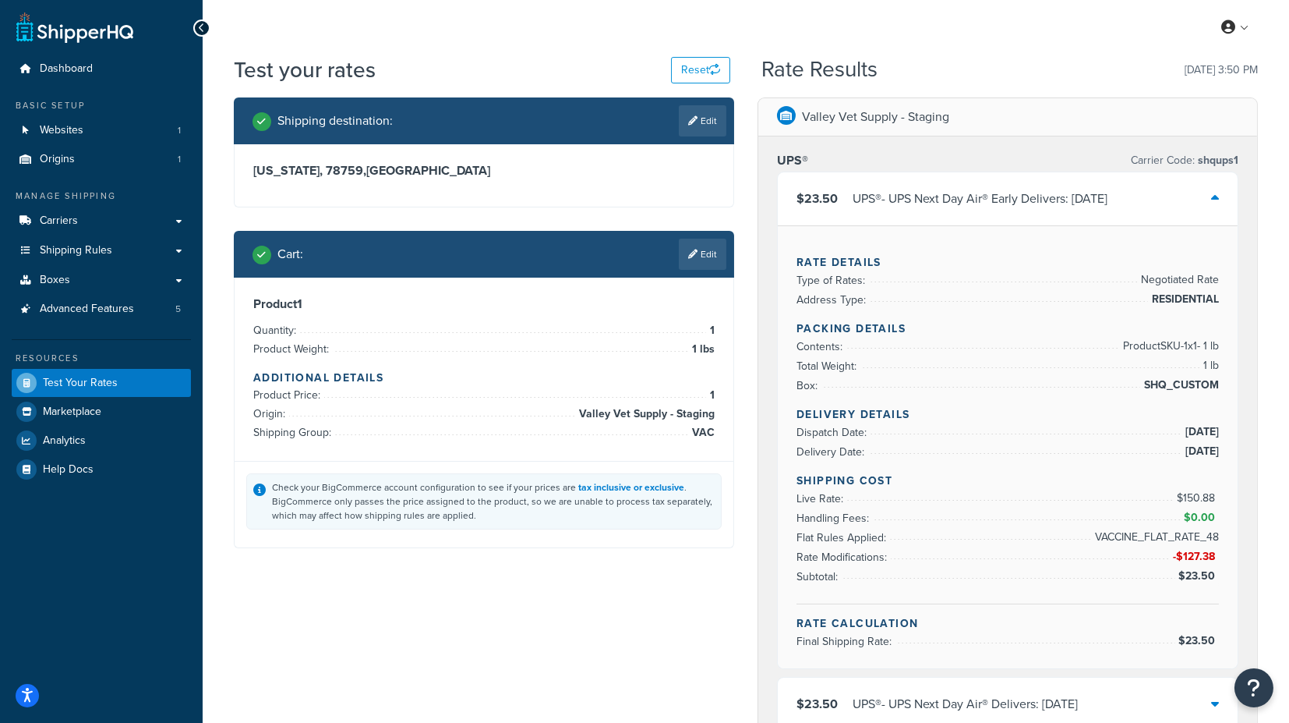
click at [1215, 203] on icon at bounding box center [1215, 198] width 8 height 12
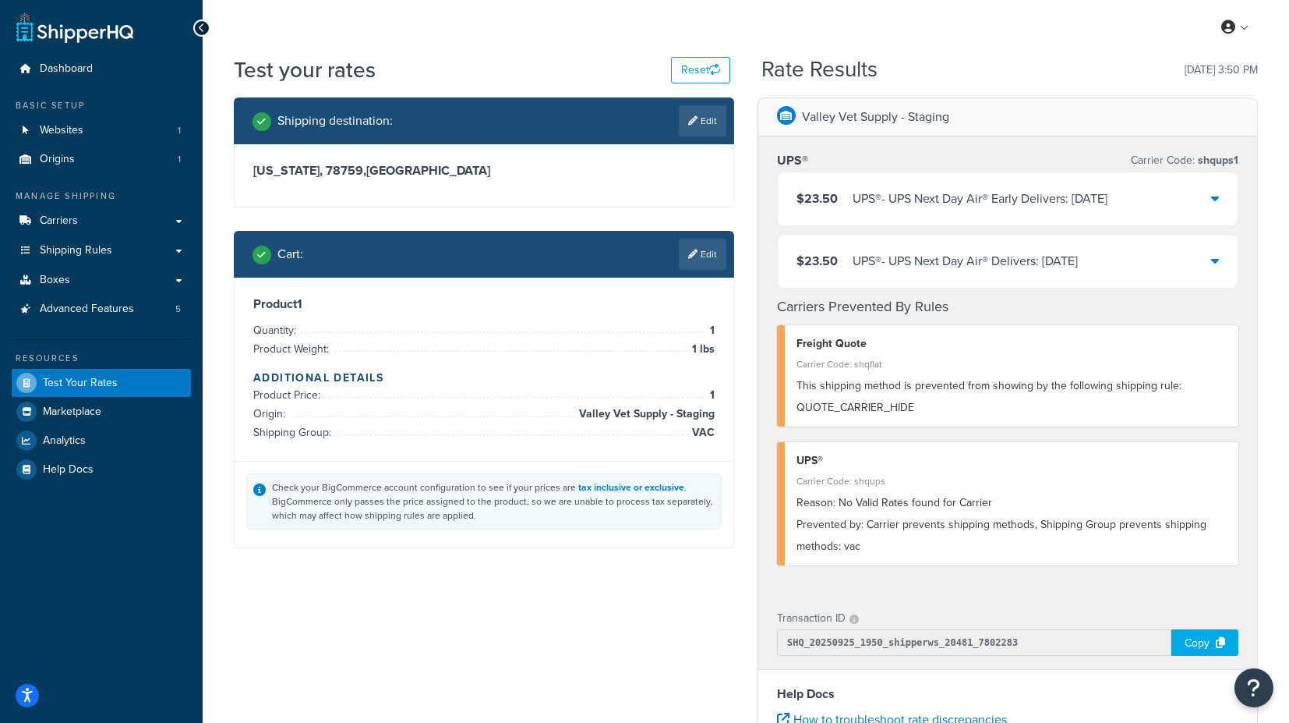
click at [1215, 265] on icon at bounding box center [1215, 260] width 8 height 12
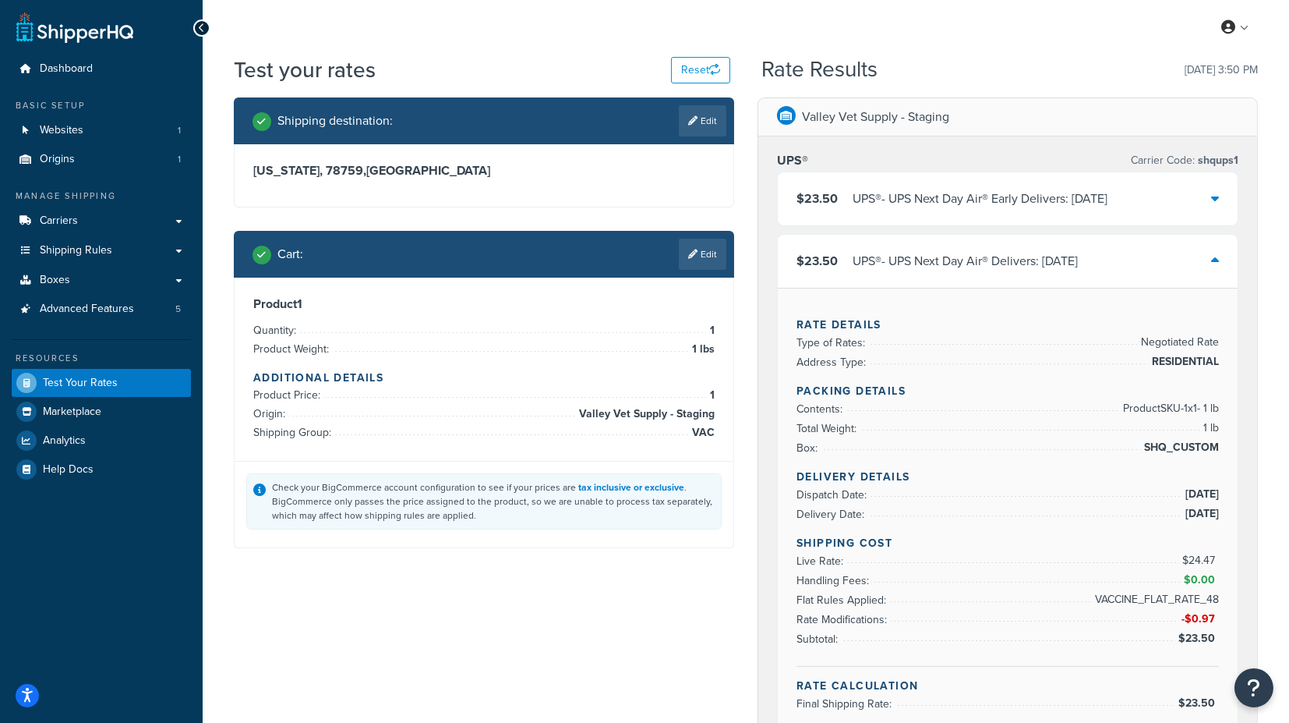
scroll to position [87, 0]
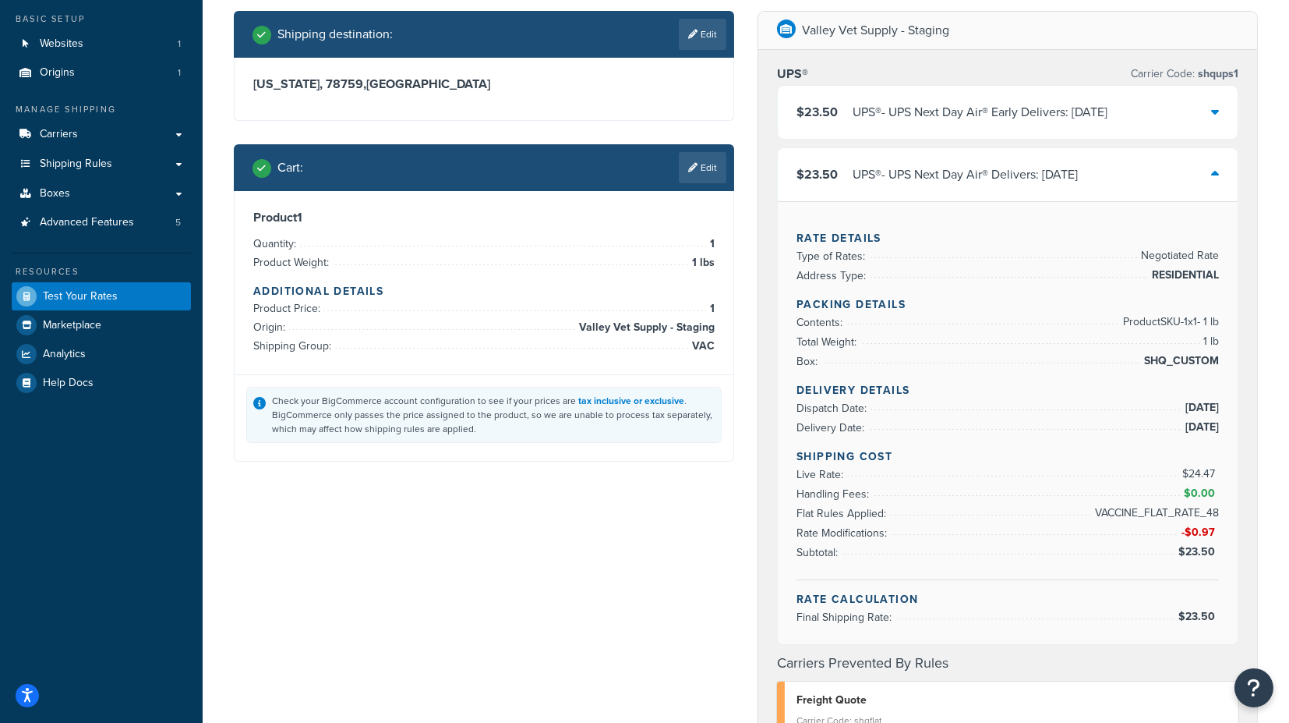
click at [1218, 170] on icon at bounding box center [1215, 174] width 8 height 12
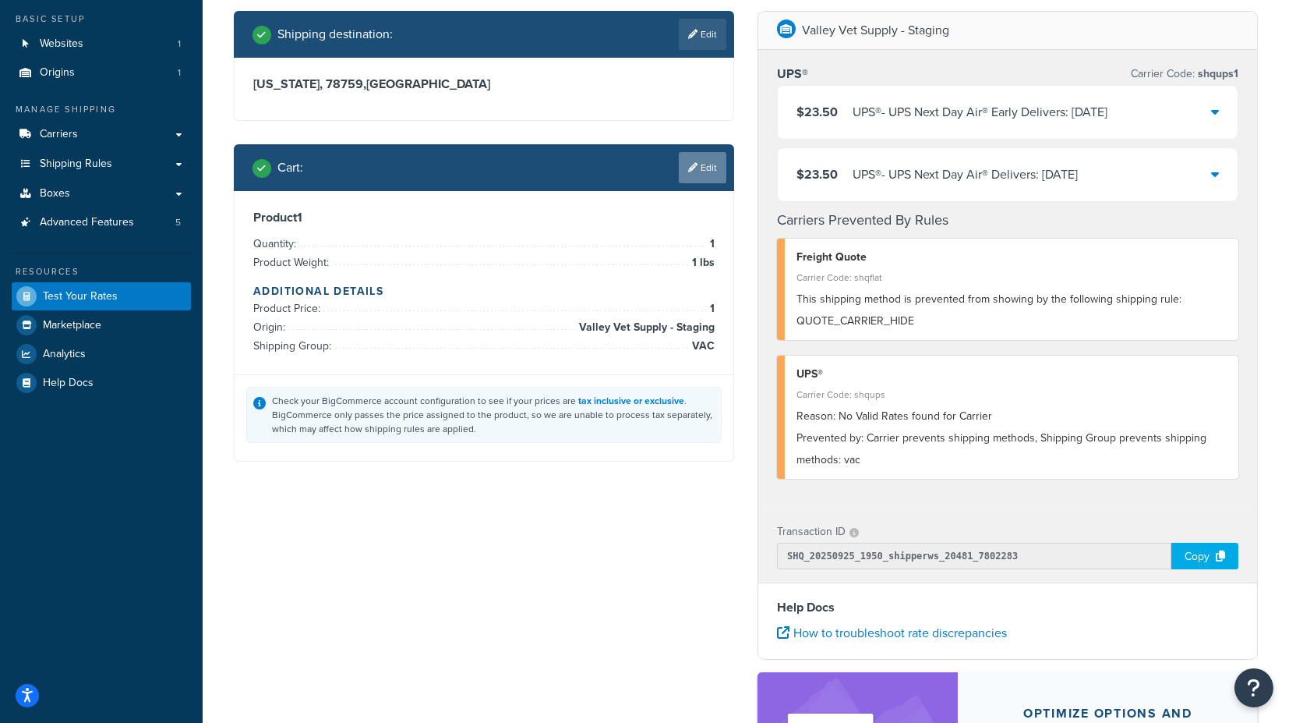
click at [708, 162] on link "Edit" at bounding box center [703, 167] width 48 height 31
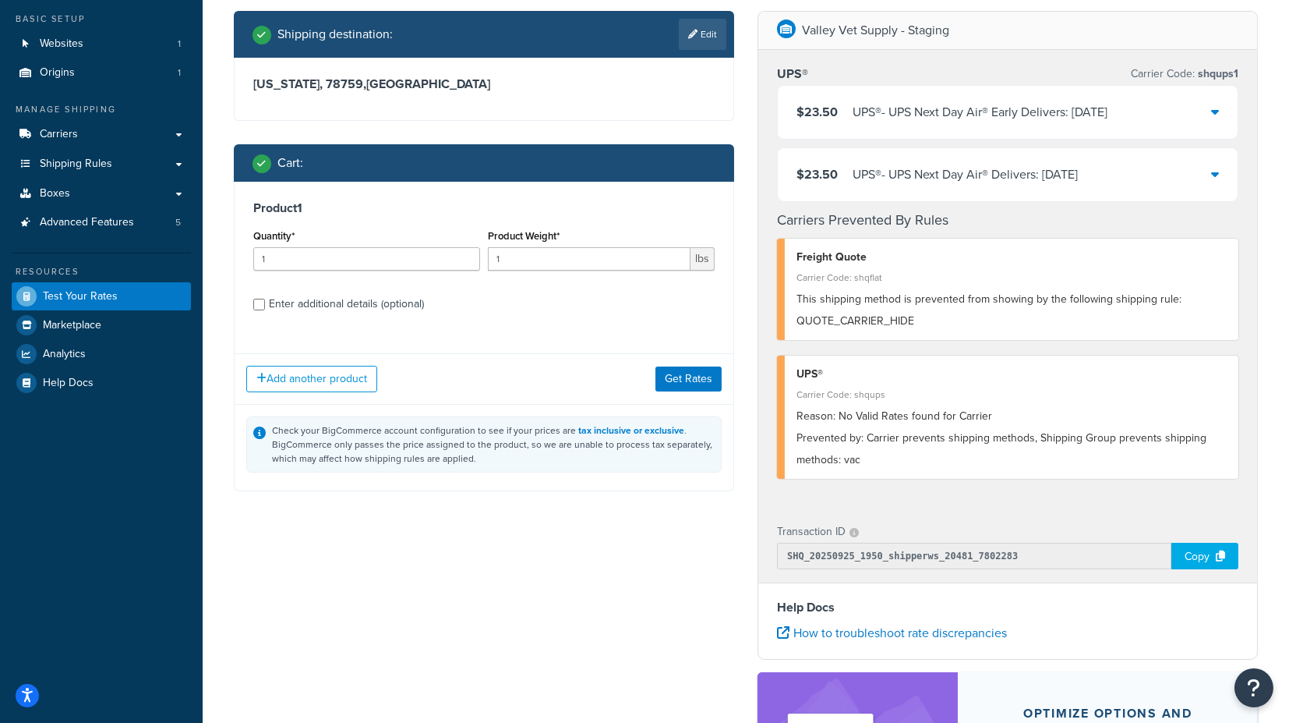
click at [323, 308] on div "Enter additional details (optional)" at bounding box center [346, 304] width 155 height 22
click at [265, 308] on input "Enter additional details (optional)" at bounding box center [259, 305] width 12 height 12
checkbox input "true"
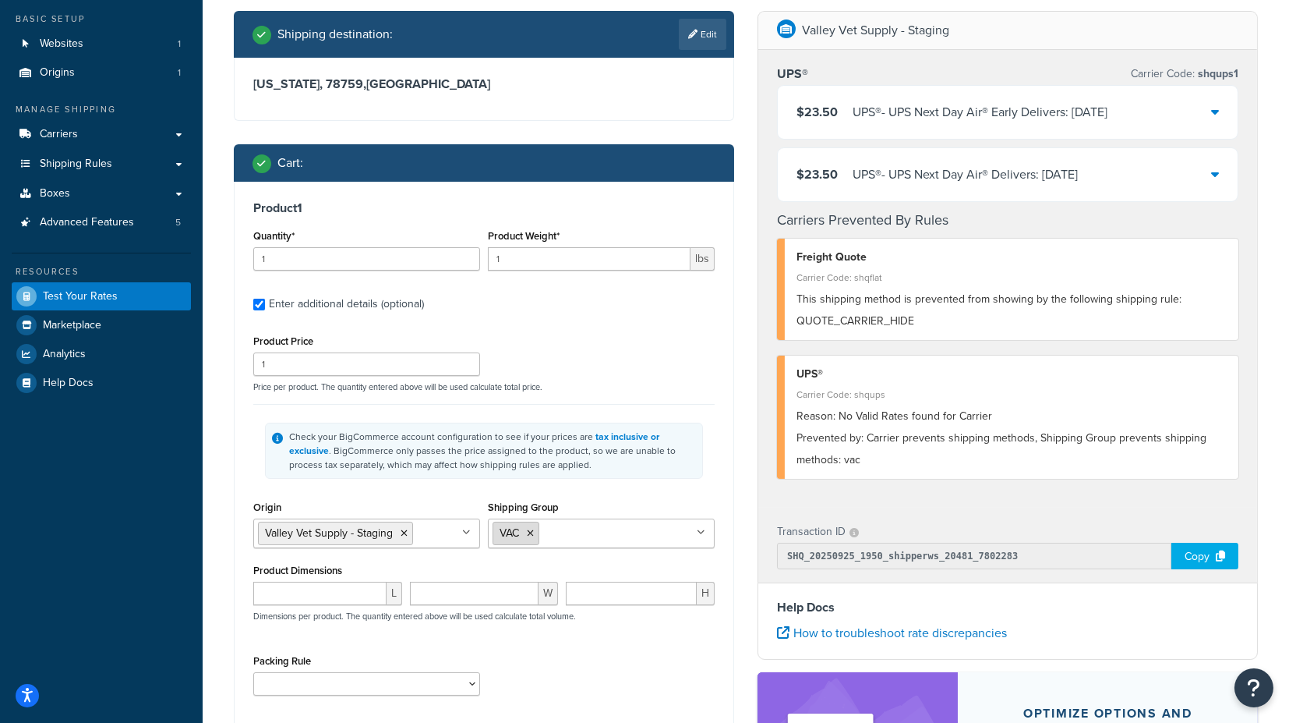
click at [532, 532] on icon at bounding box center [530, 533] width 7 height 9
click at [720, 484] on div "Product 1 Quantity* 1 Product Weight* 1 lbs Enter additional details (optional)…" at bounding box center [484, 454] width 499 height 544
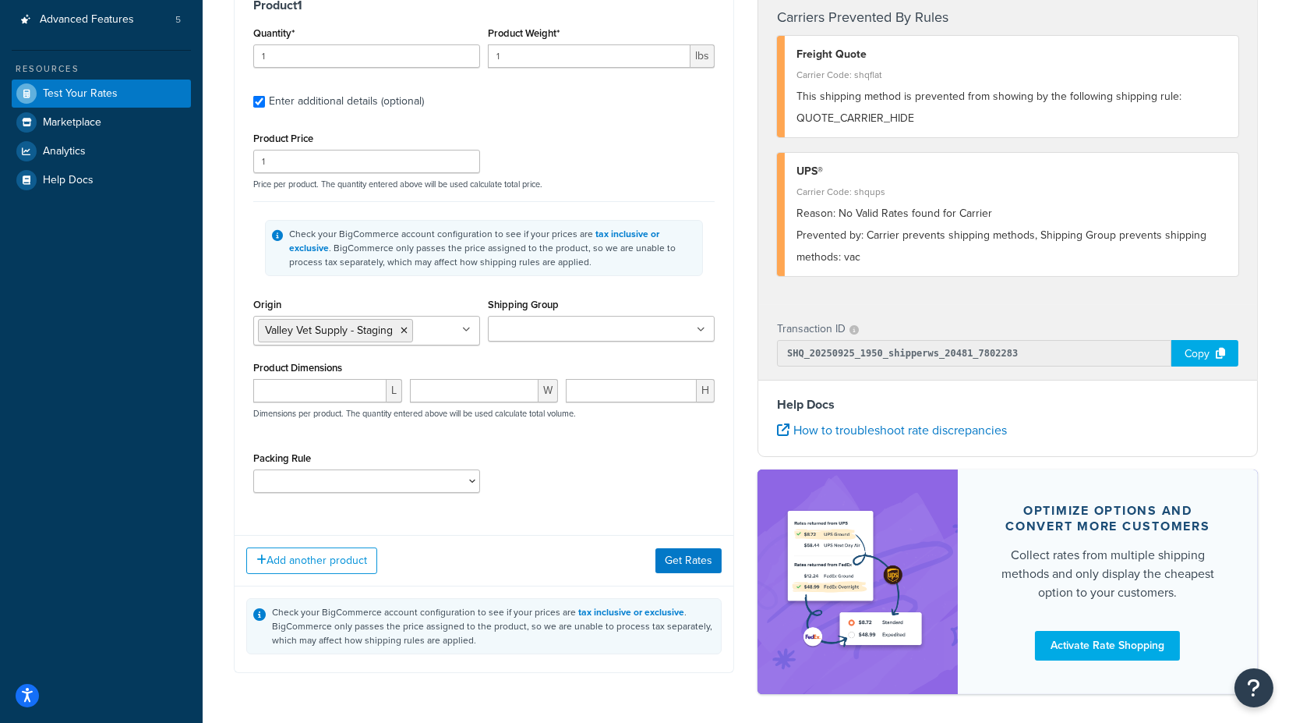
scroll to position [346, 0]
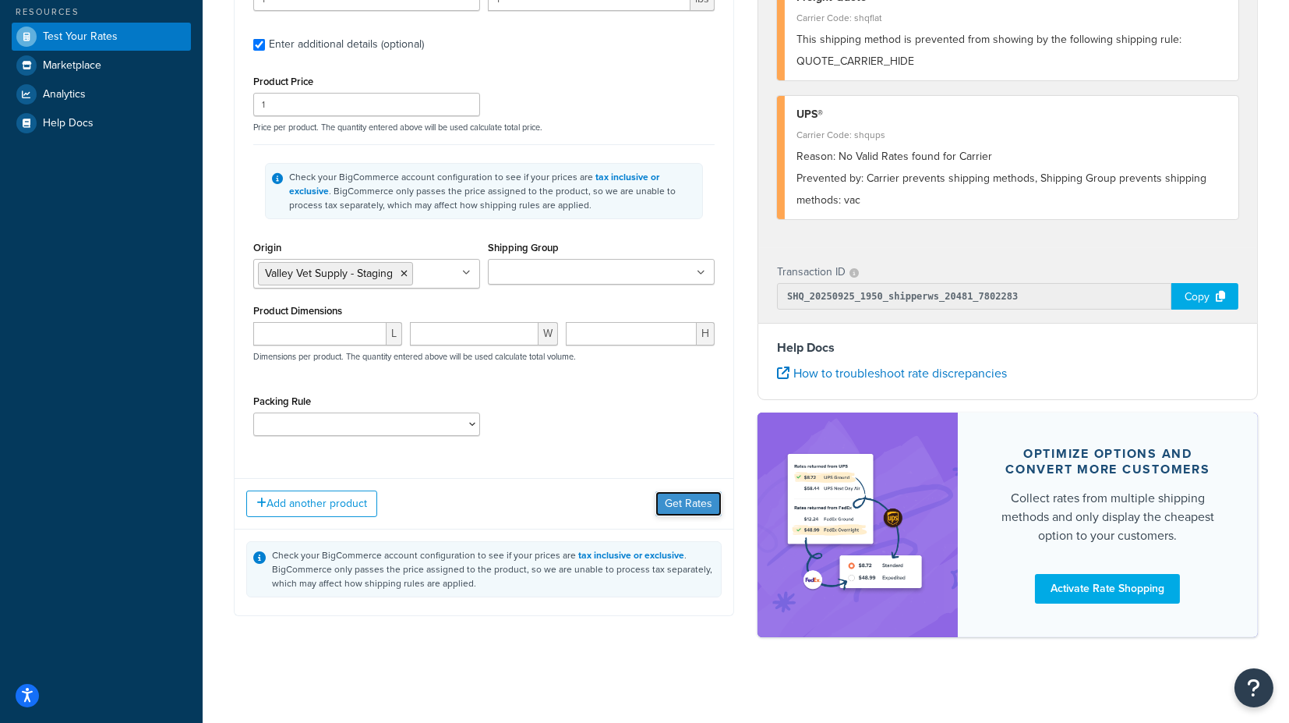
click at [697, 505] on button "Get Rates" at bounding box center [689, 503] width 66 height 25
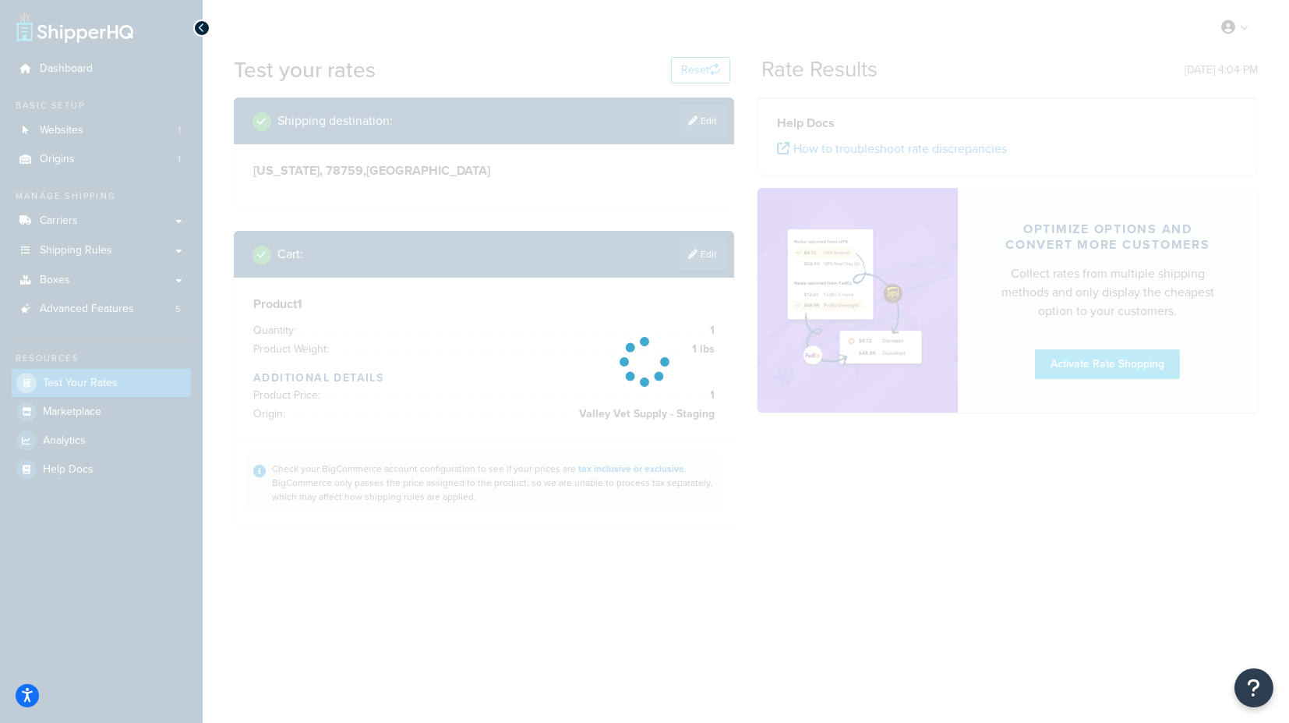
scroll to position [0, 0]
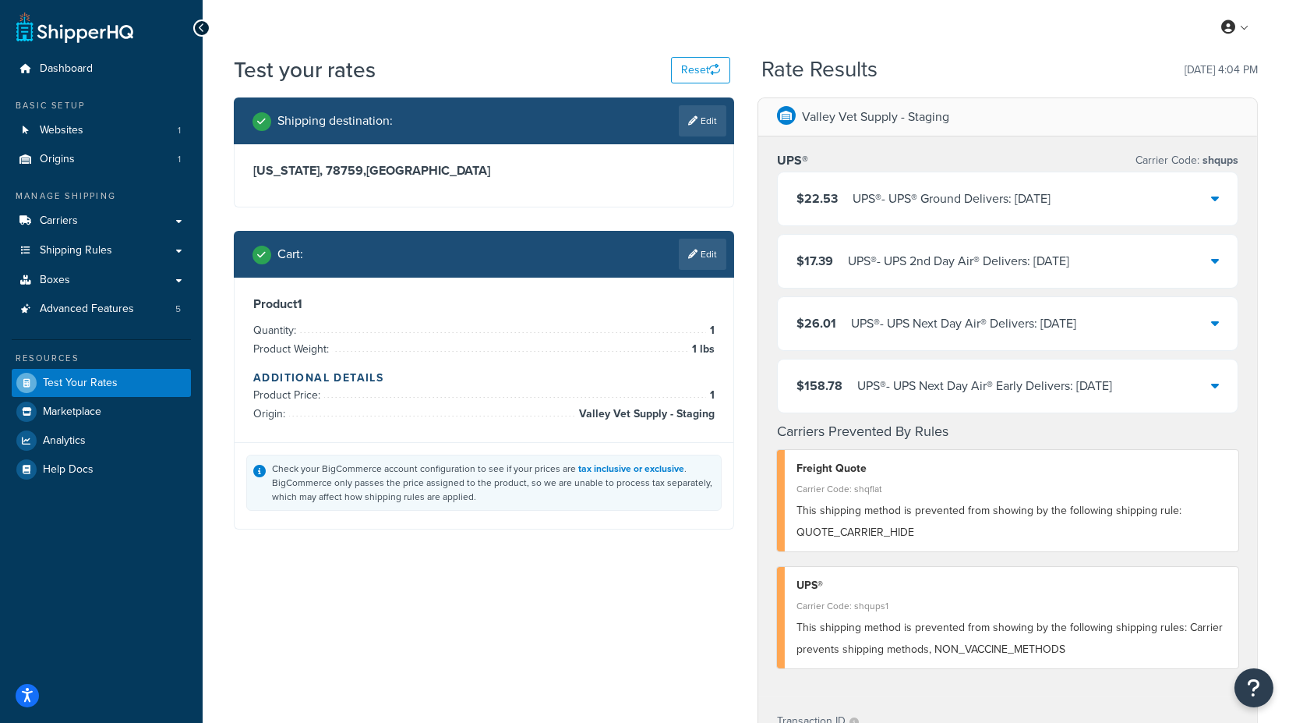
click at [1215, 197] on icon at bounding box center [1215, 198] width 8 height 12
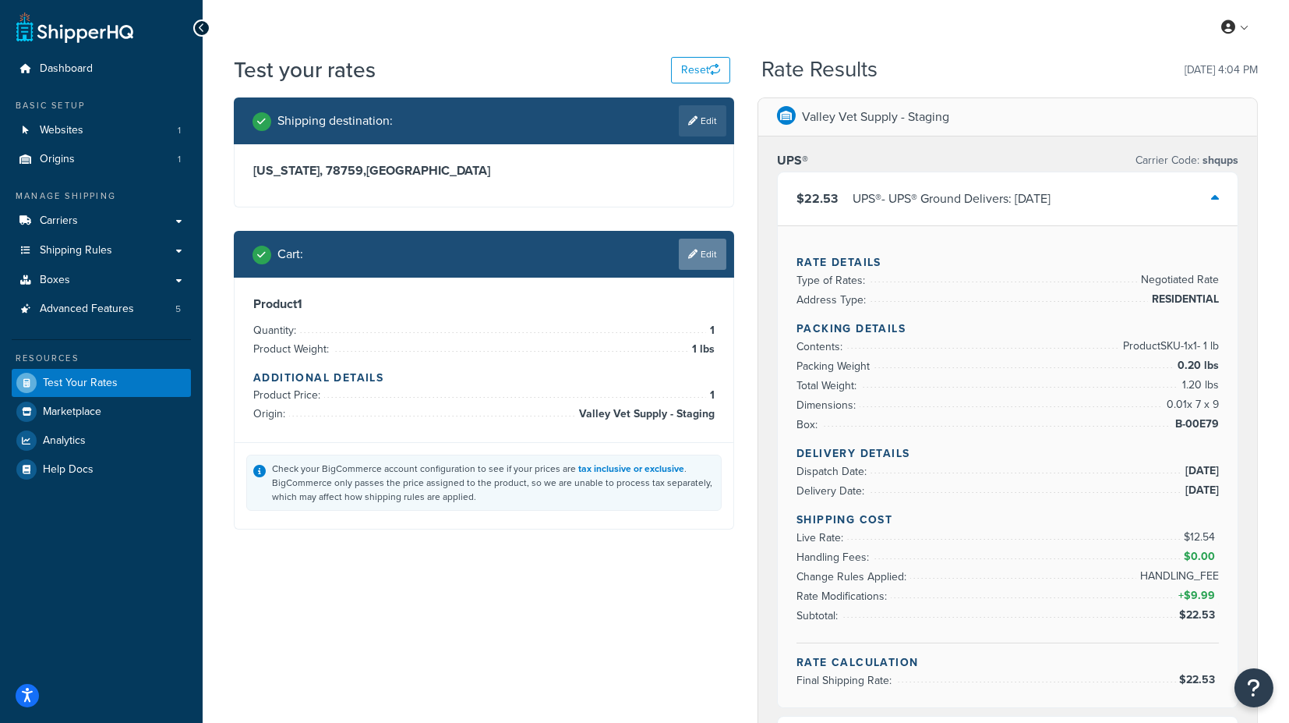
click at [706, 257] on link "Edit" at bounding box center [703, 254] width 48 height 31
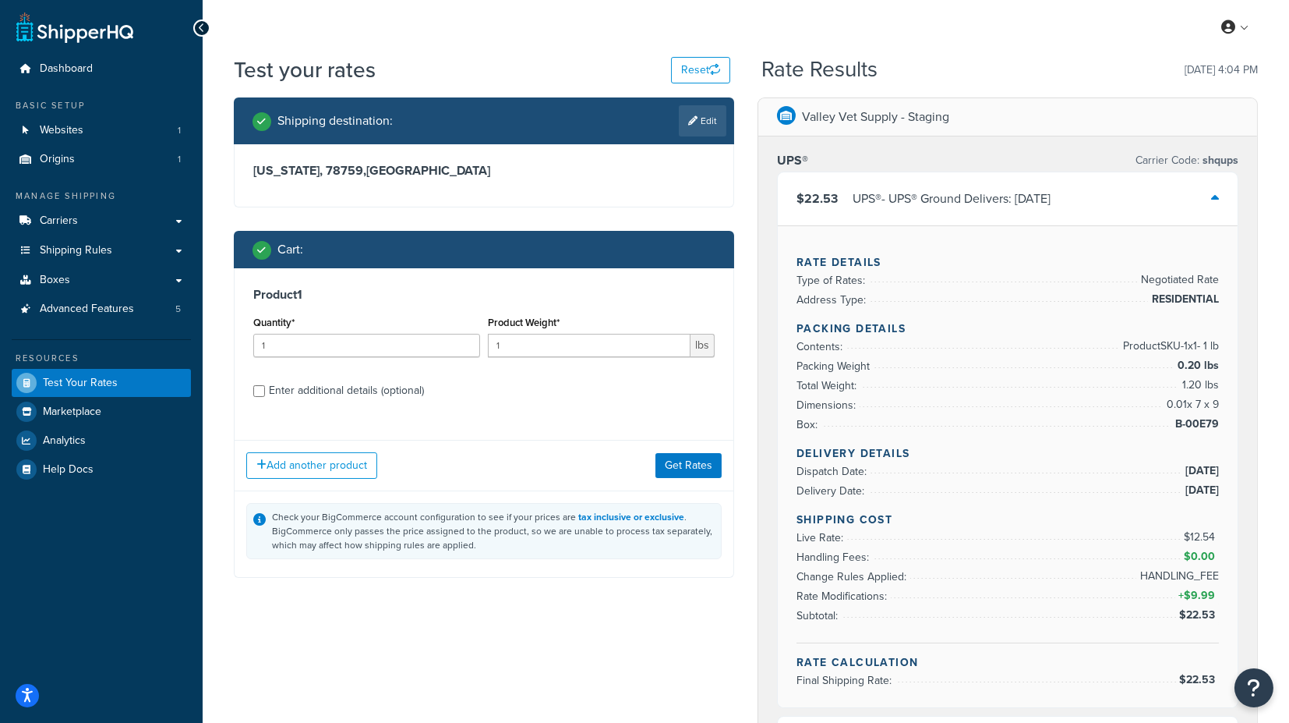
click at [401, 390] on div "Enter additional details (optional)" at bounding box center [346, 391] width 155 height 22
click at [265, 390] on input "Enter additional details (optional)" at bounding box center [259, 391] width 12 height 12
checkbox input "true"
